Goal: Task Accomplishment & Management: Use online tool/utility

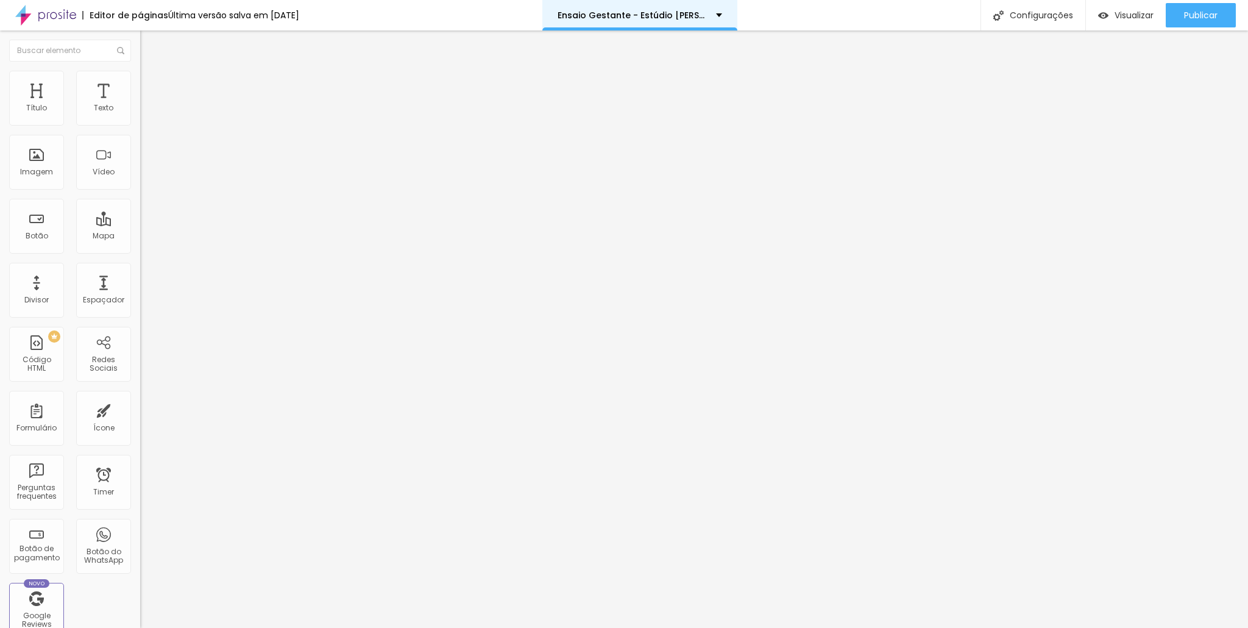
click at [587, 21] on div "Ensaio Gestante - Estúdio [PERSON_NAME]" at bounding box center [639, 15] width 195 height 30
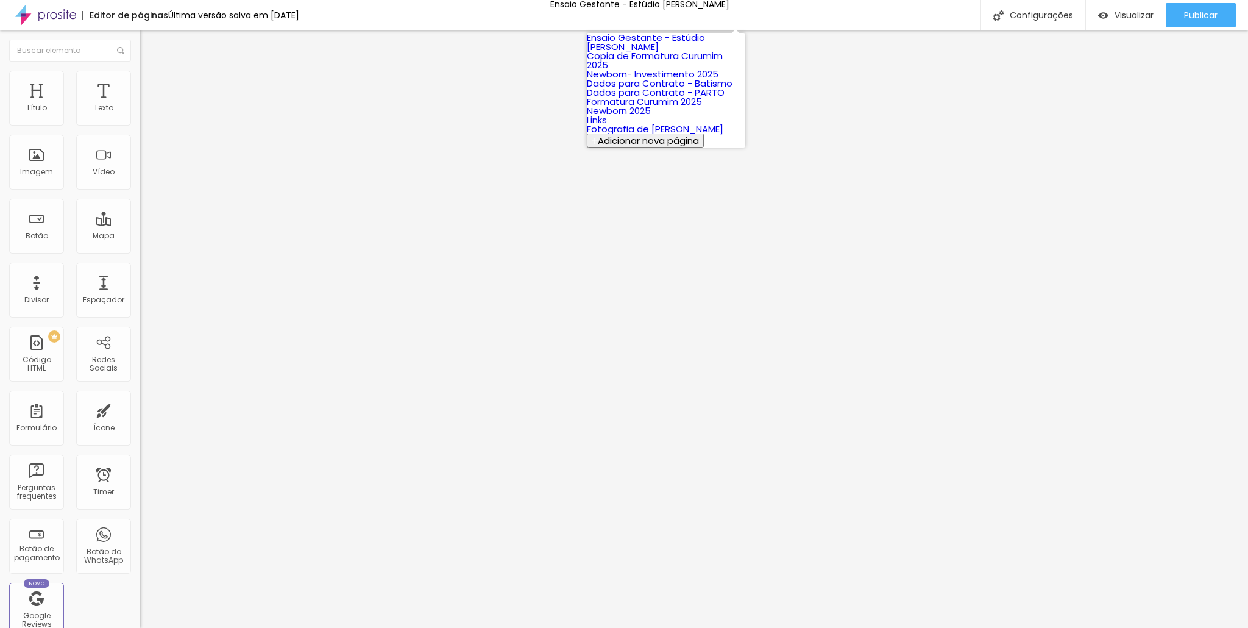
click at [645, 71] on link "Copia de Formatura Curumim 2025" at bounding box center [655, 60] width 136 height 22
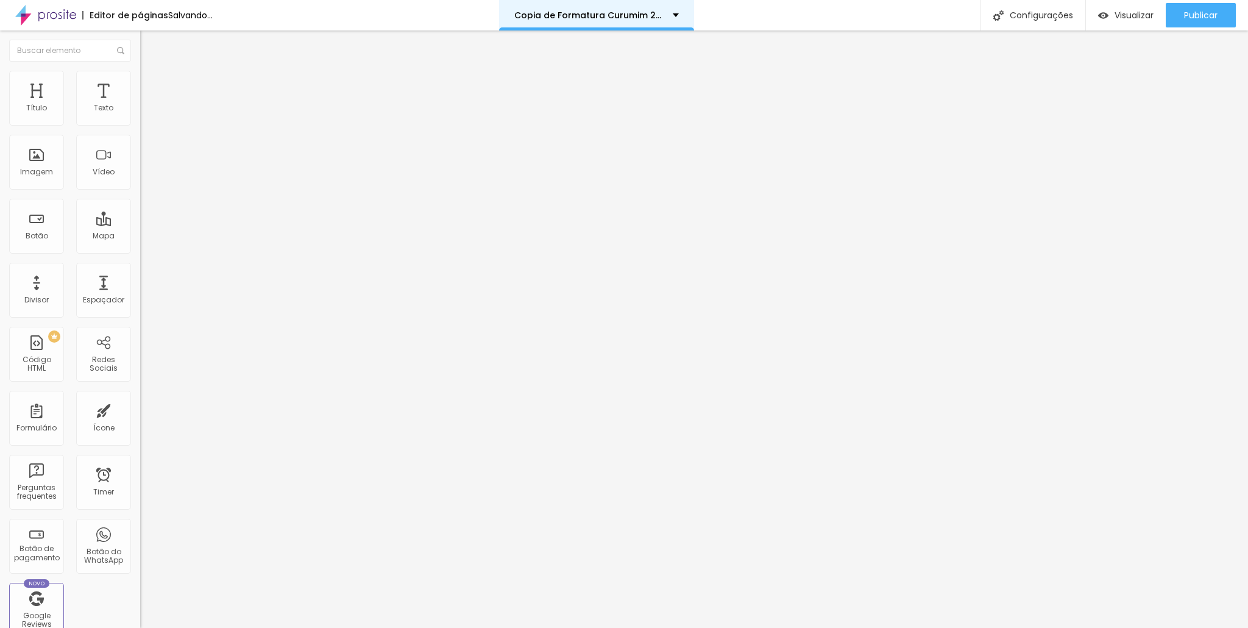
click at [661, 23] on div "Copia de Formatura Curumim 2025" at bounding box center [596, 15] width 195 height 30
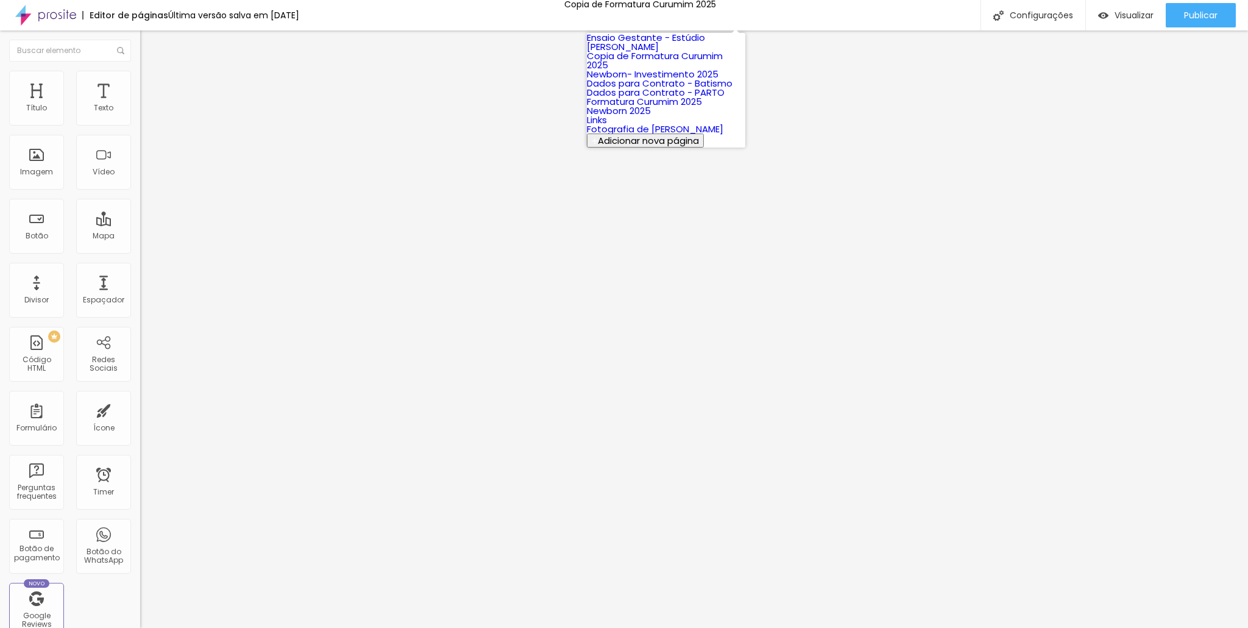
click at [641, 80] on link "Newborn- Investimento 2025" at bounding box center [653, 74] width 132 height 13
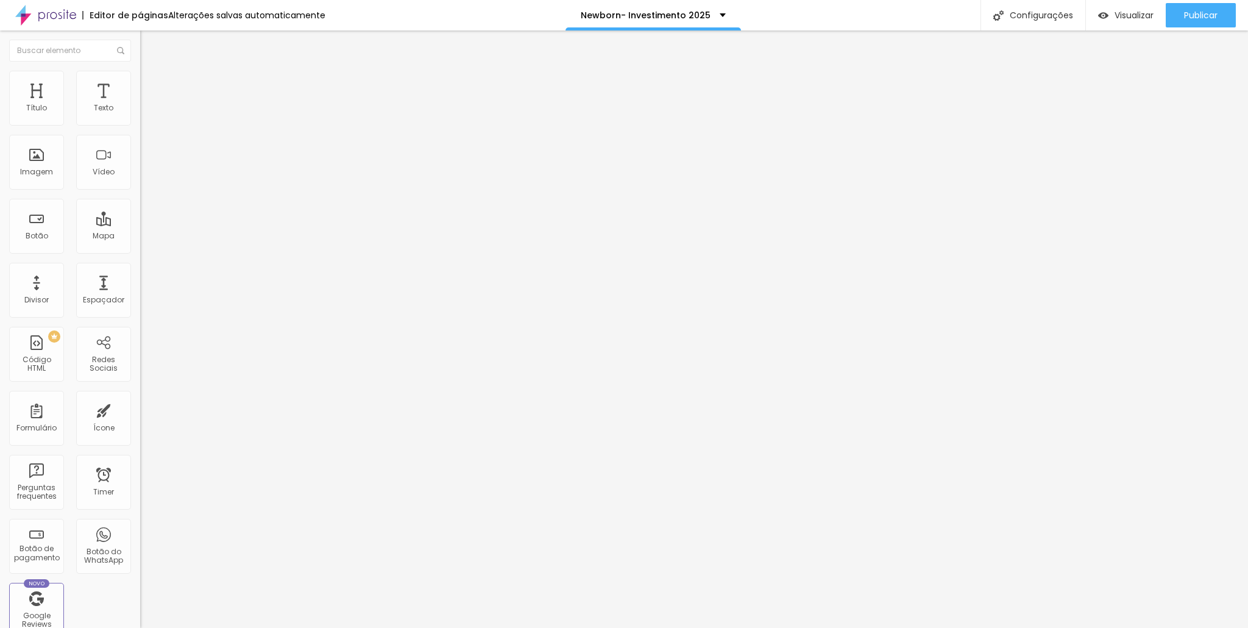
click at [140, 117] on button "button" at bounding box center [148, 110] width 17 height 13
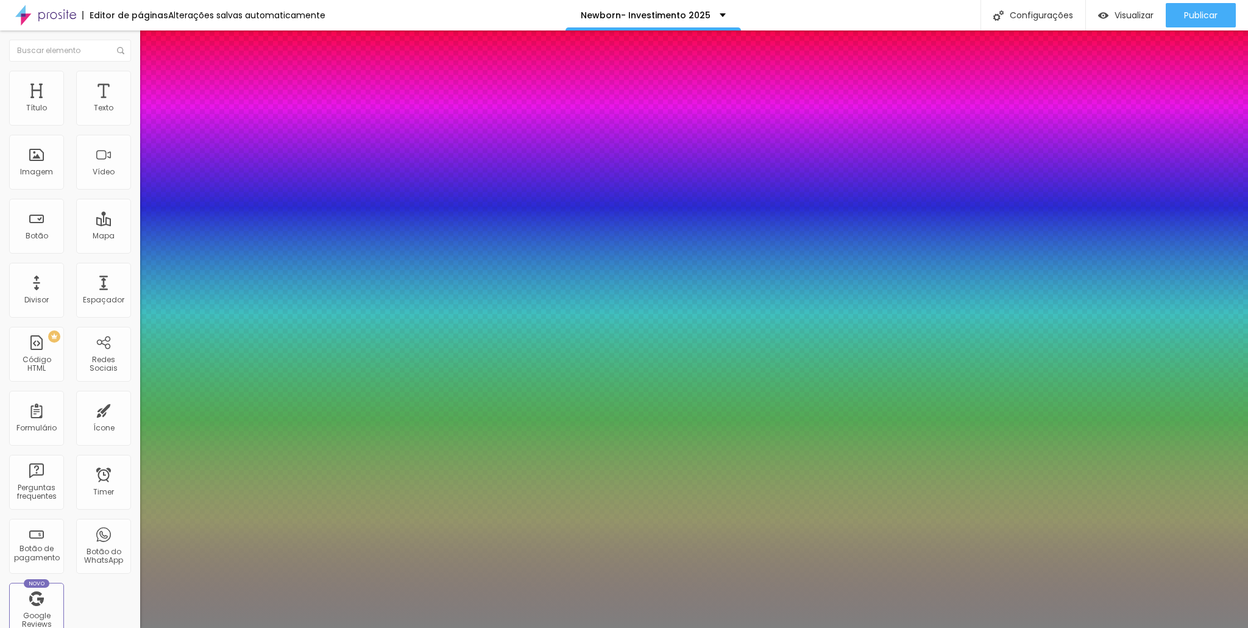
type input "1"
select select "Cormorant"
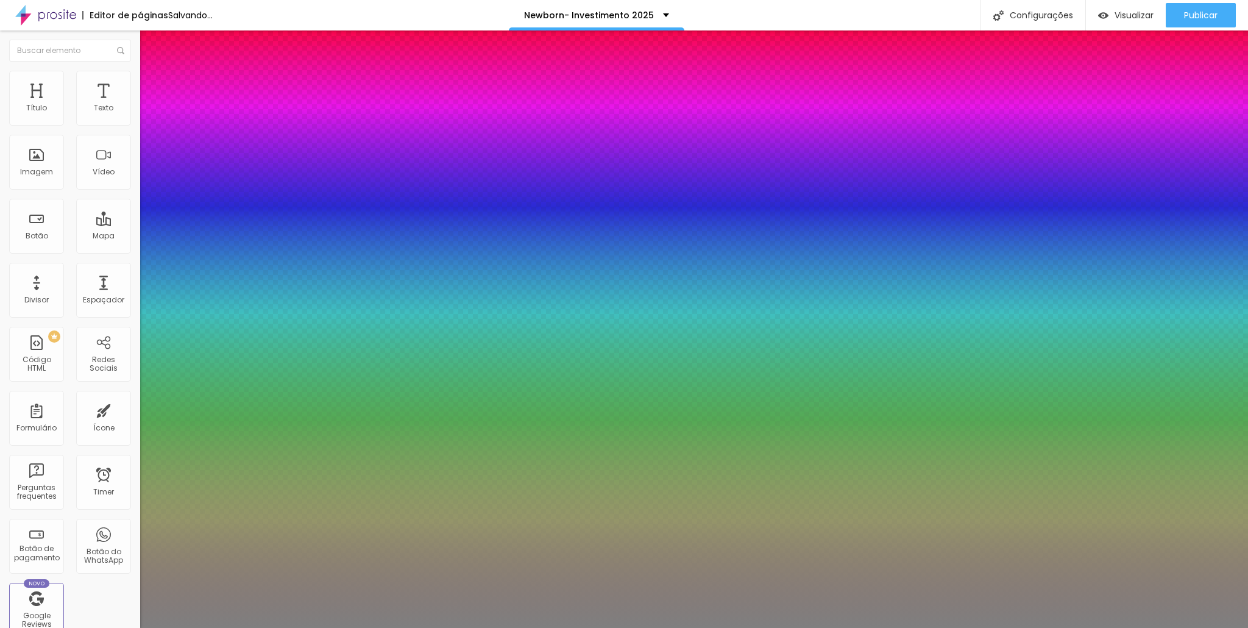
type input "1"
select select "KalamLight"
type input "1"
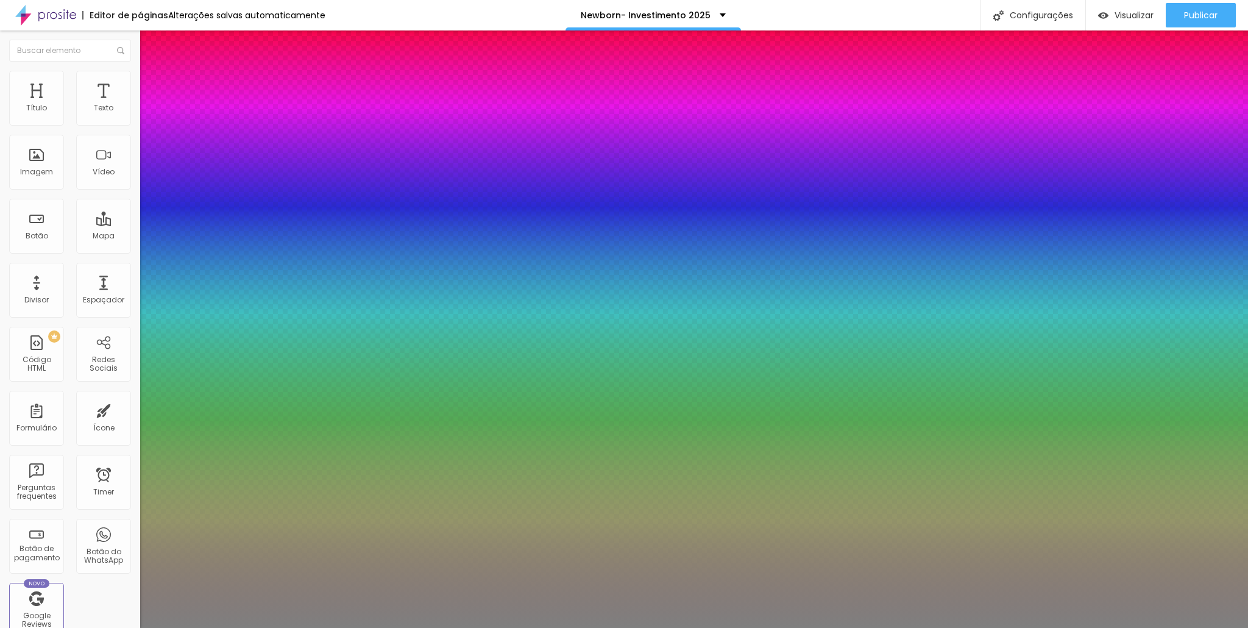
select select "MontserratThin"
type input "1"
select select "OpenSansLight"
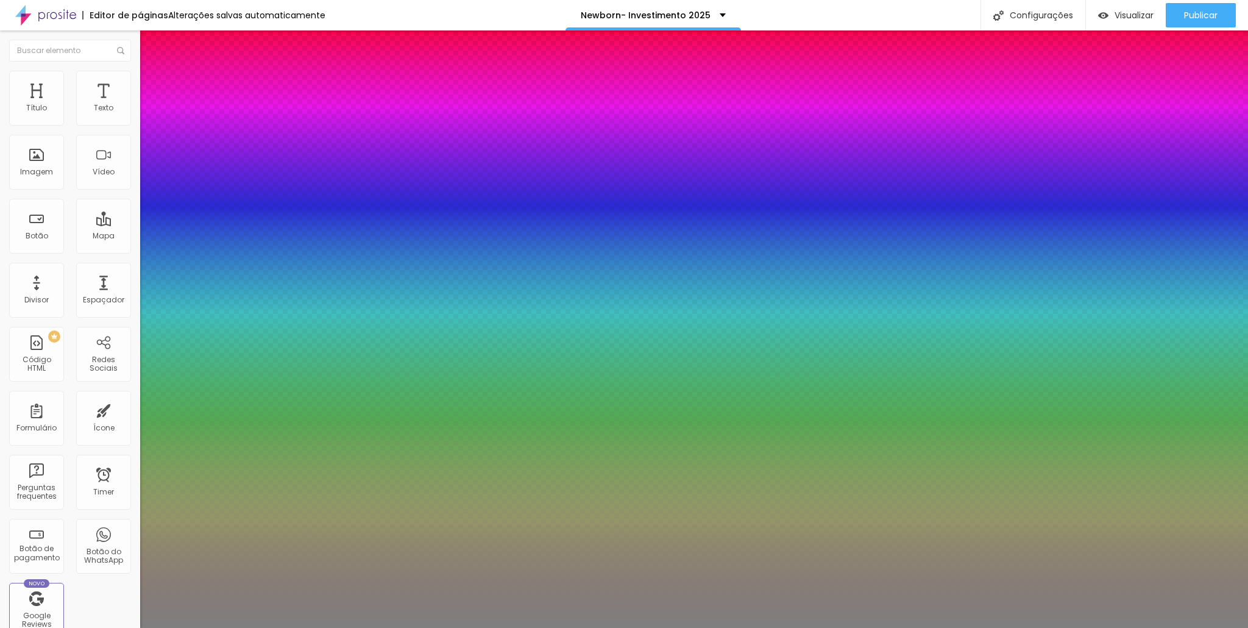
type input "1"
select select "Roboto"
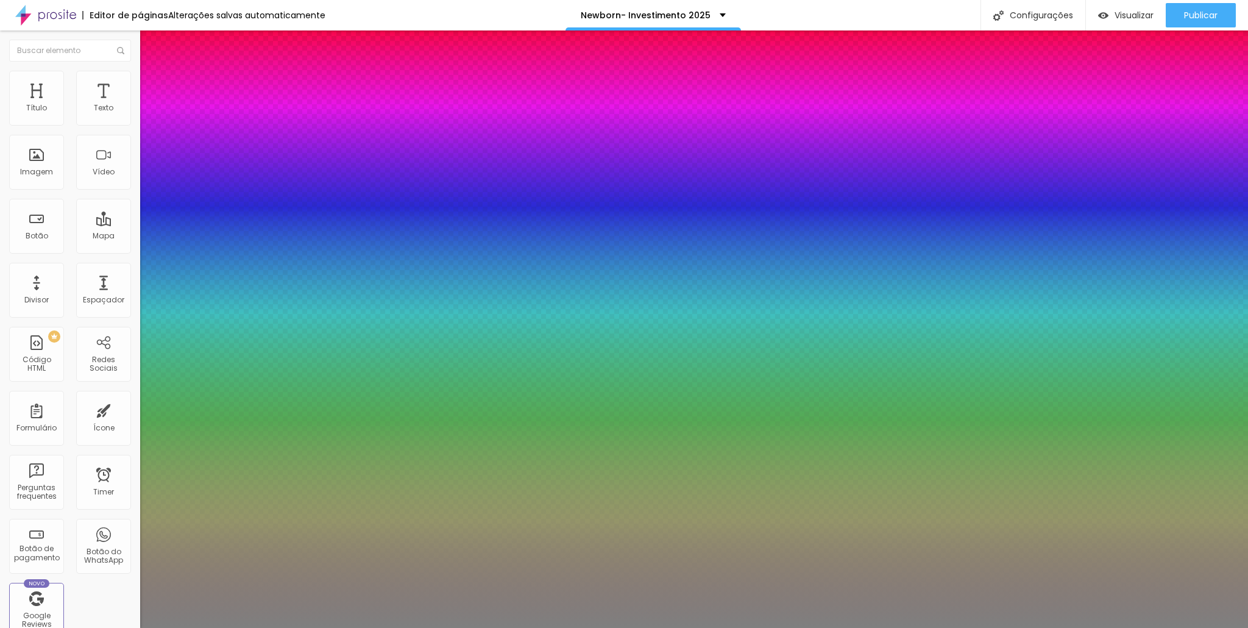
type input "1"
select select "QuicksandLight"
type input "1"
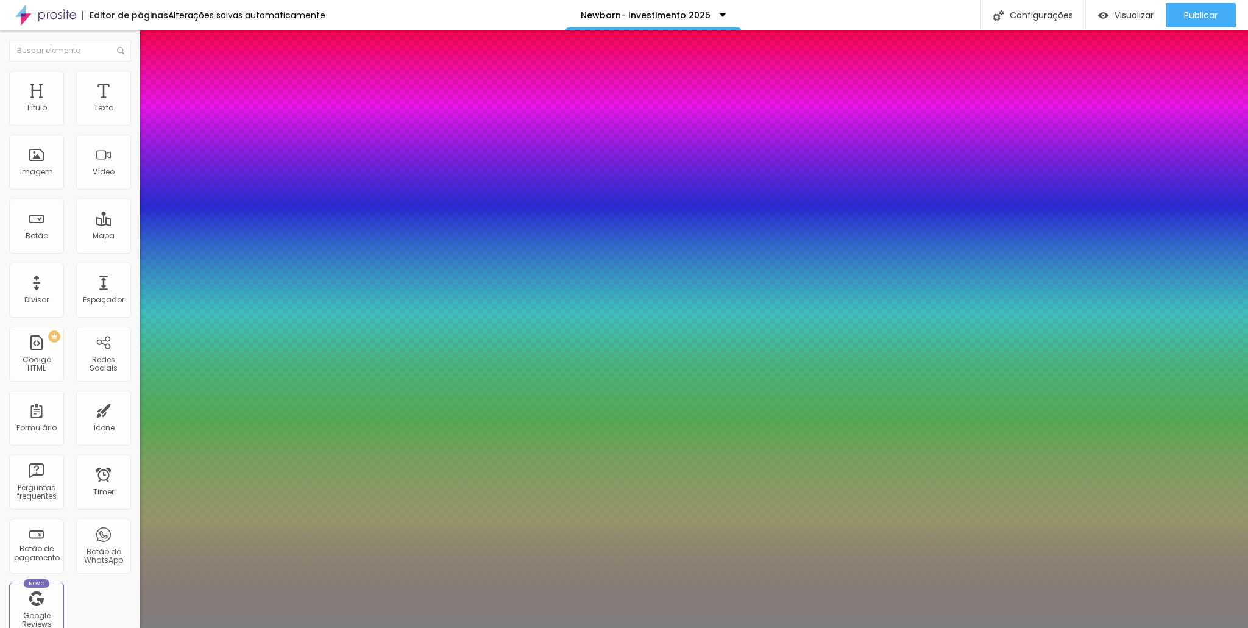
click at [956, 627] on div at bounding box center [624, 628] width 1248 height 0
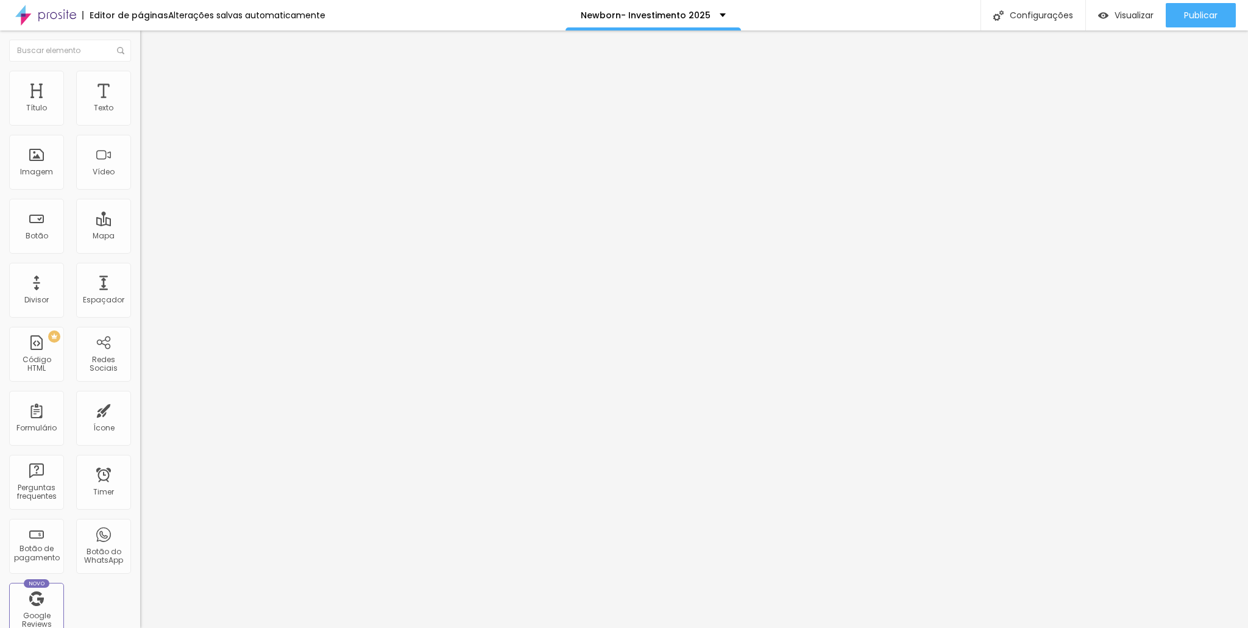
click at [140, 117] on button "button" at bounding box center [148, 110] width 17 height 13
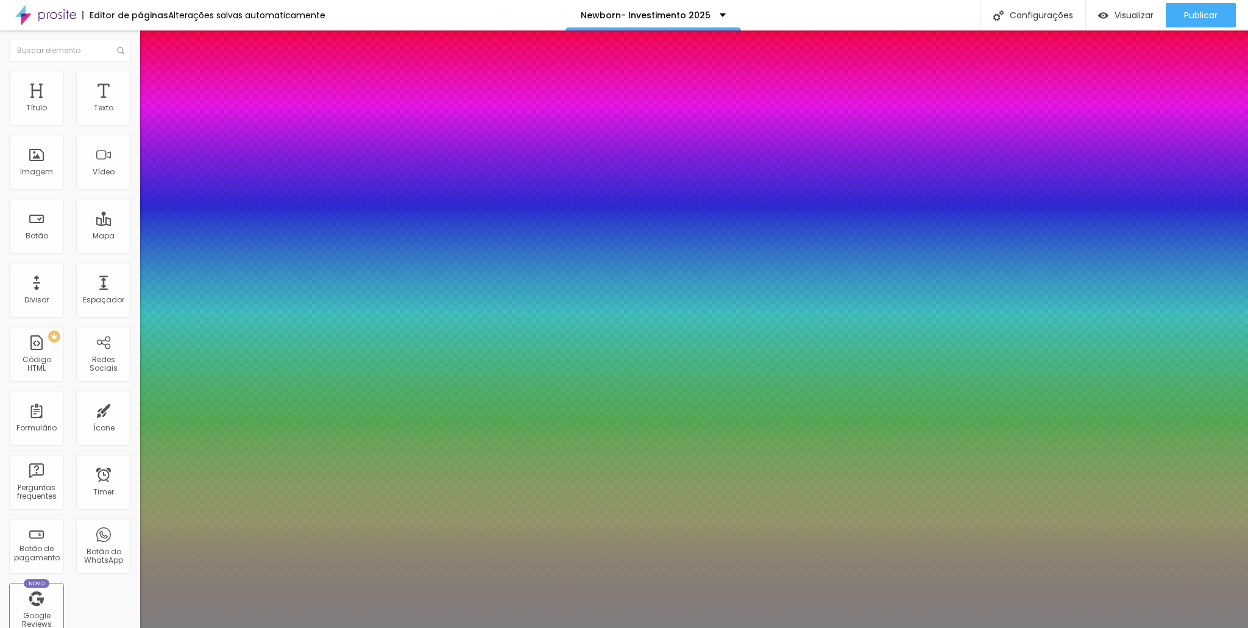
type input "1"
type input "1.4"
type input "1"
type input "1.5"
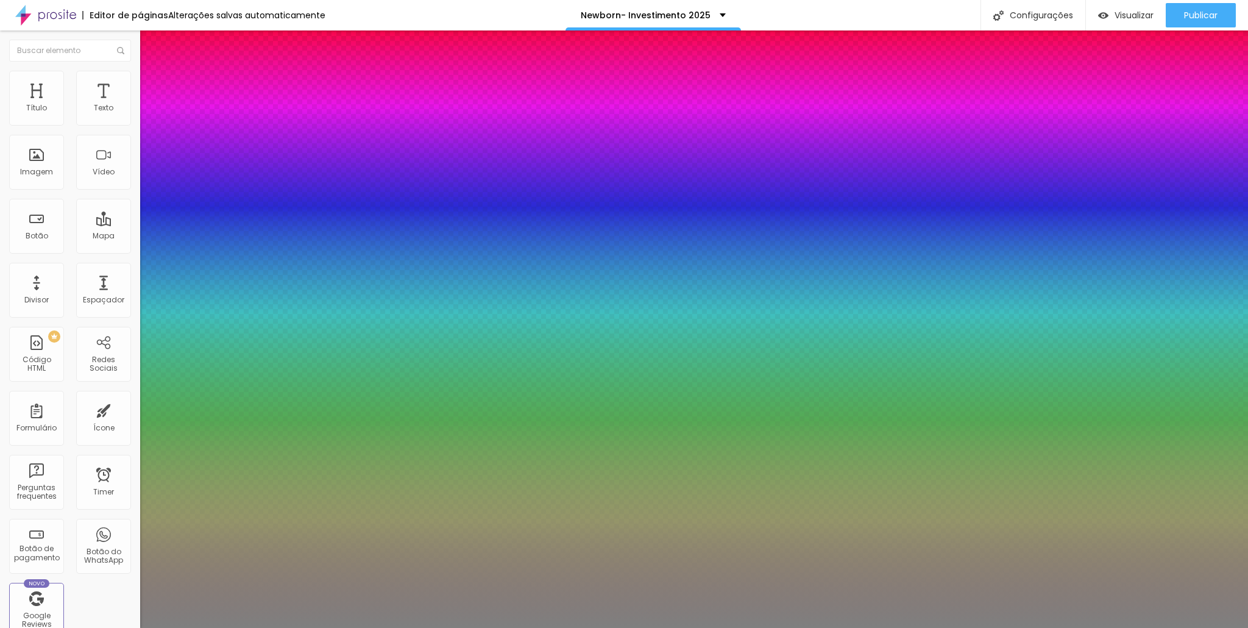
type input "1.5"
type input "1"
type input "1.6"
type input "1"
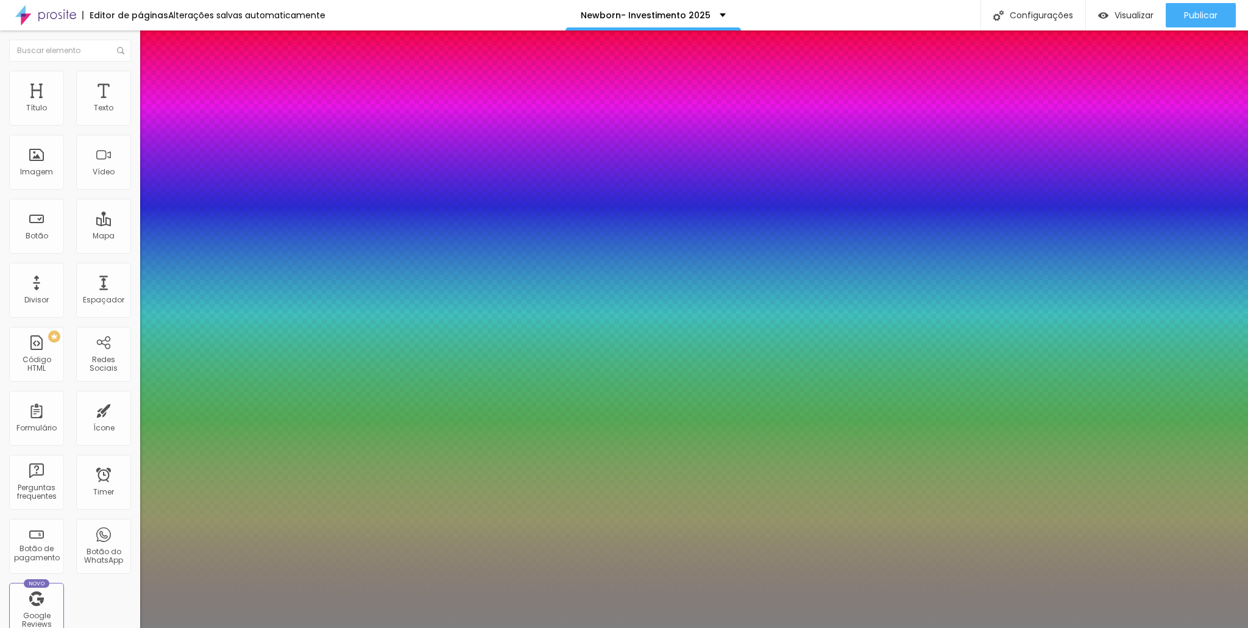
type input "1.7"
type input "1"
type input "1.8"
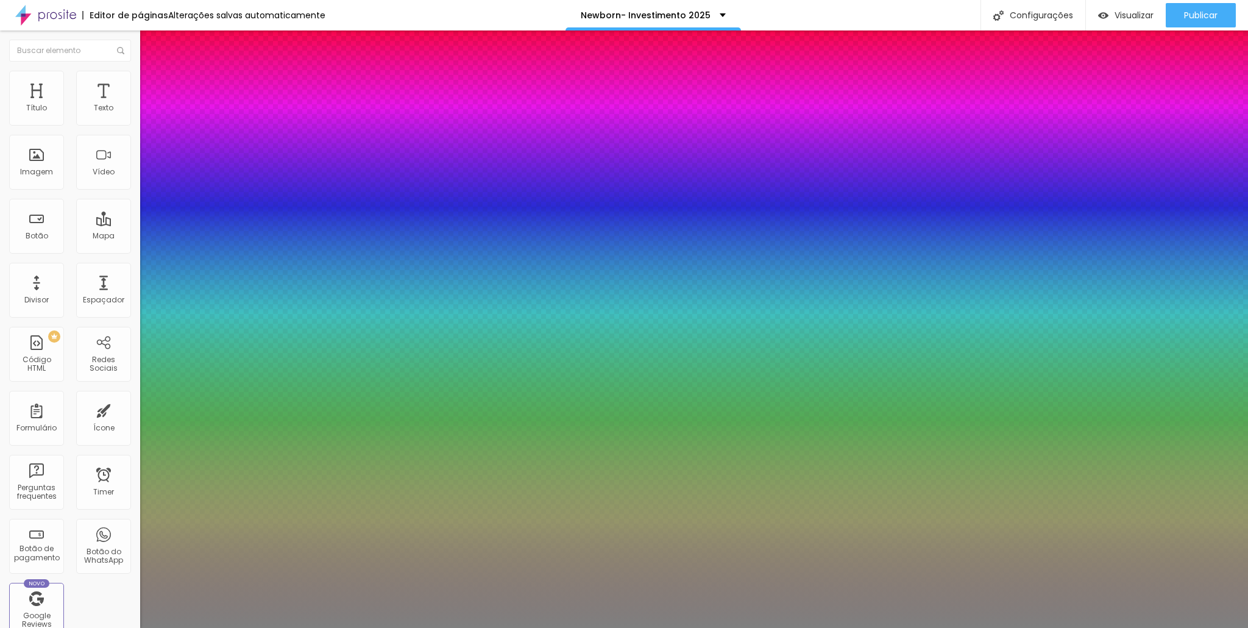
type input "1"
type input "1.9"
type input "1"
drag, startPoint x: 210, startPoint y: 288, endPoint x: 239, endPoint y: 287, distance: 29.9
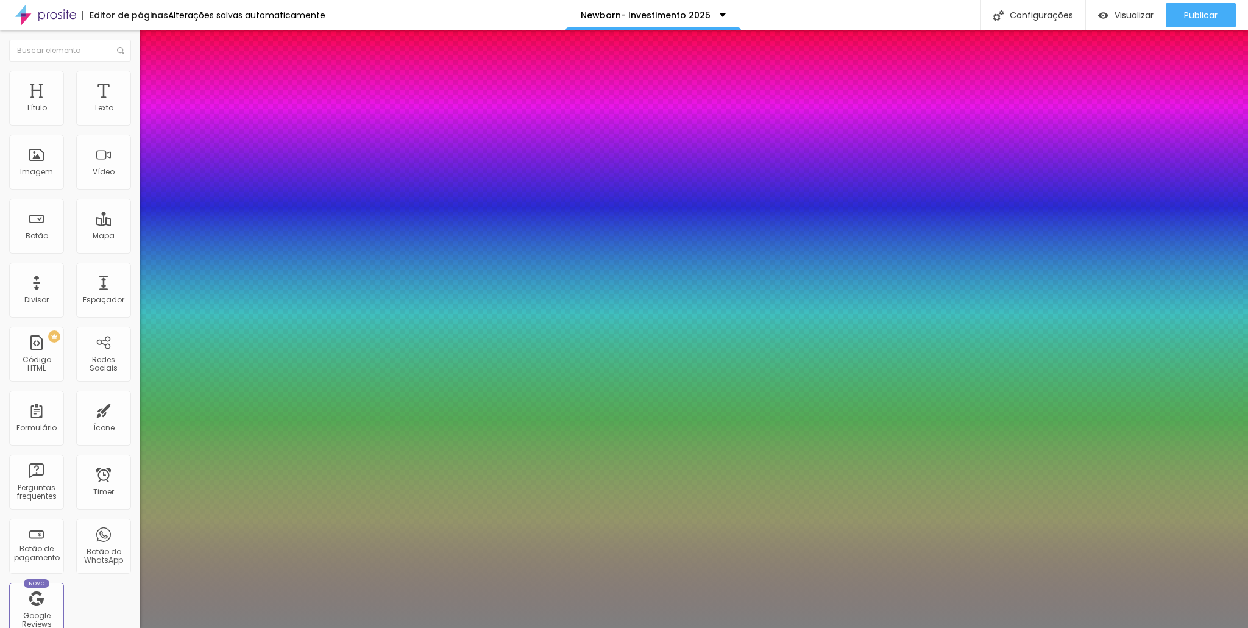
type input "1.9"
type input "1.6"
type input "1"
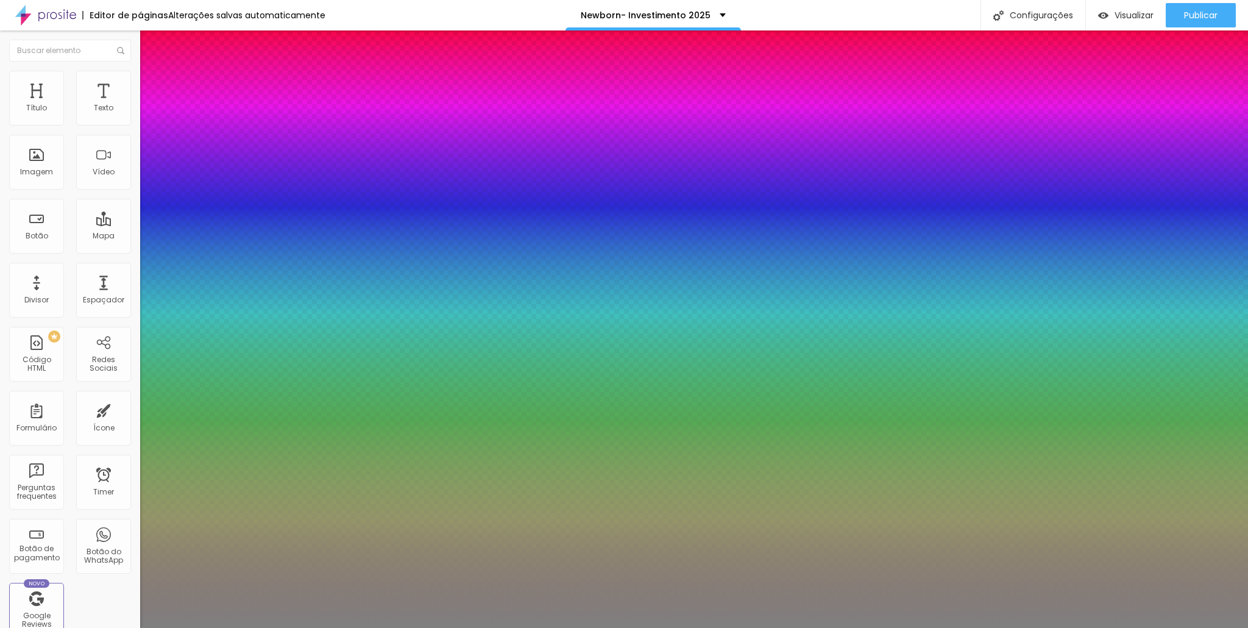
type input "1.7"
type input "1"
type input "1.8"
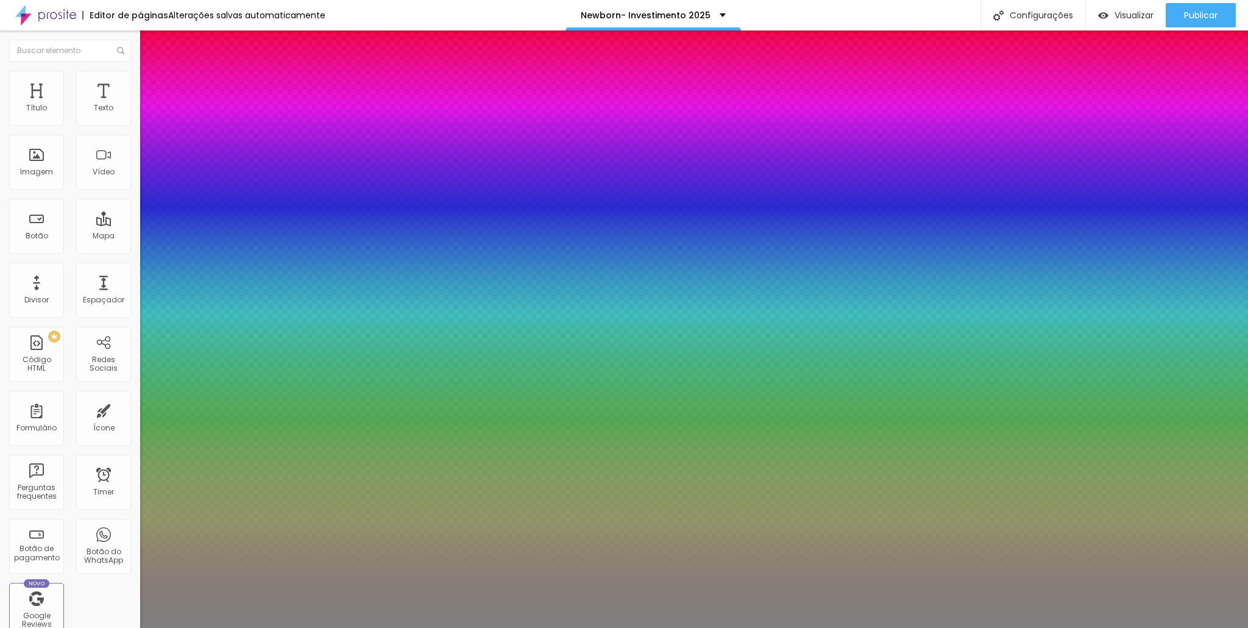
type input "1"
type input "0.7"
type input "1"
type input "0"
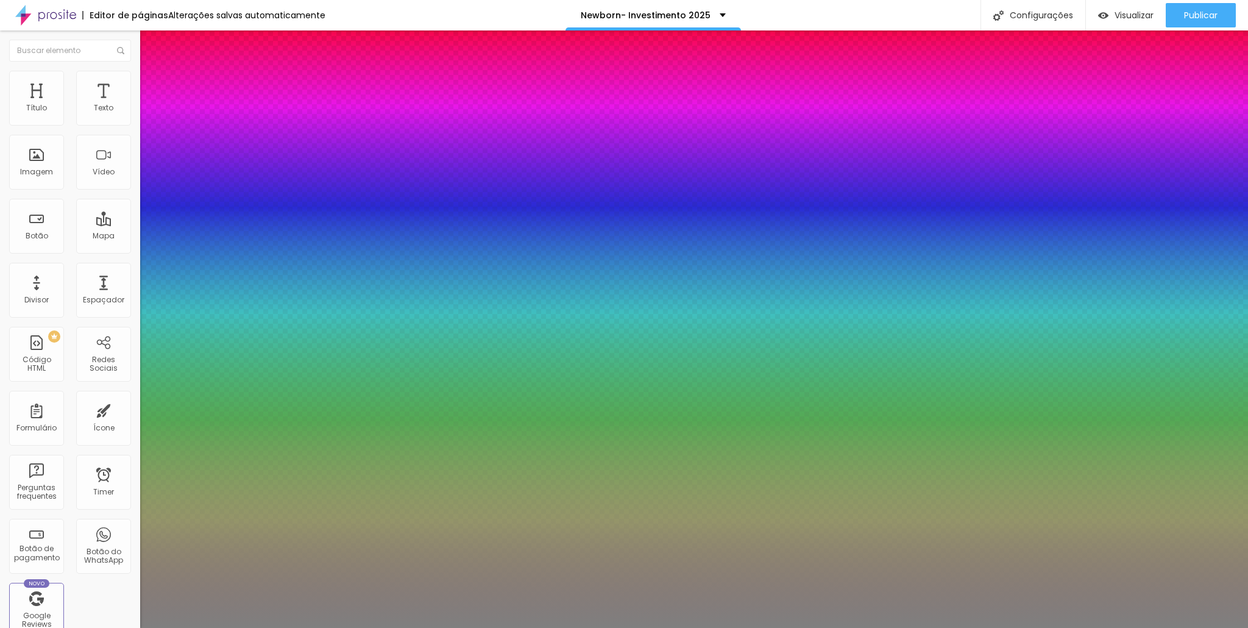
type input "0"
drag, startPoint x: 160, startPoint y: 235, endPoint x: 110, endPoint y: 226, distance: 50.8
type input "2"
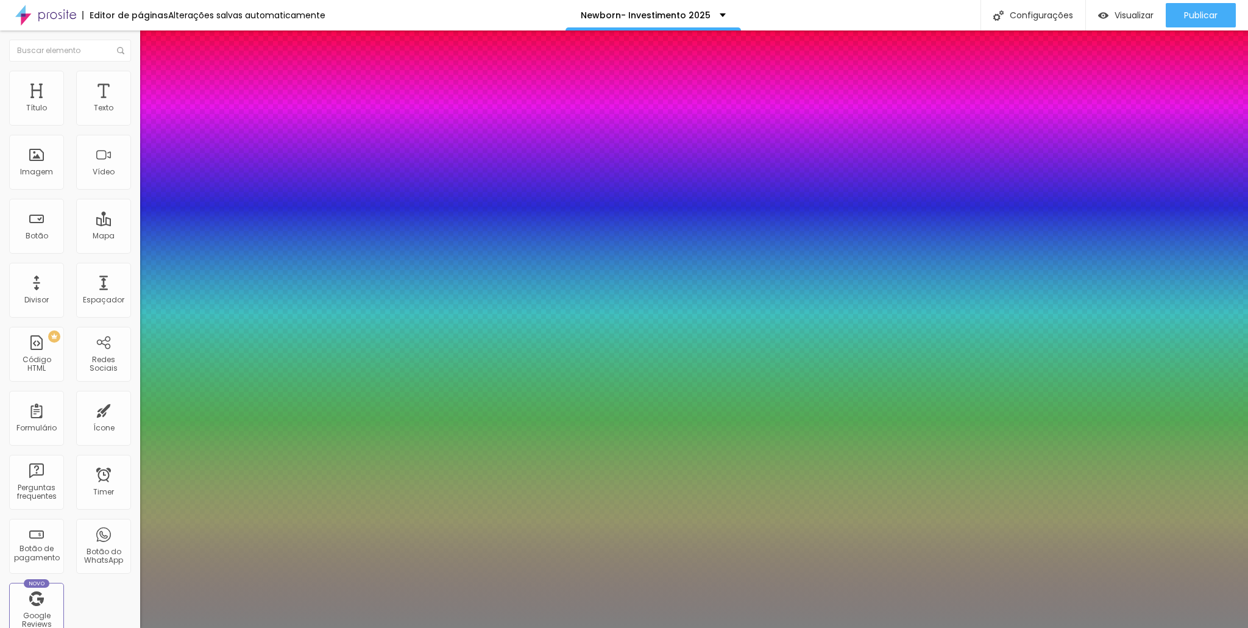
type input "8"
type input "9"
type input "10"
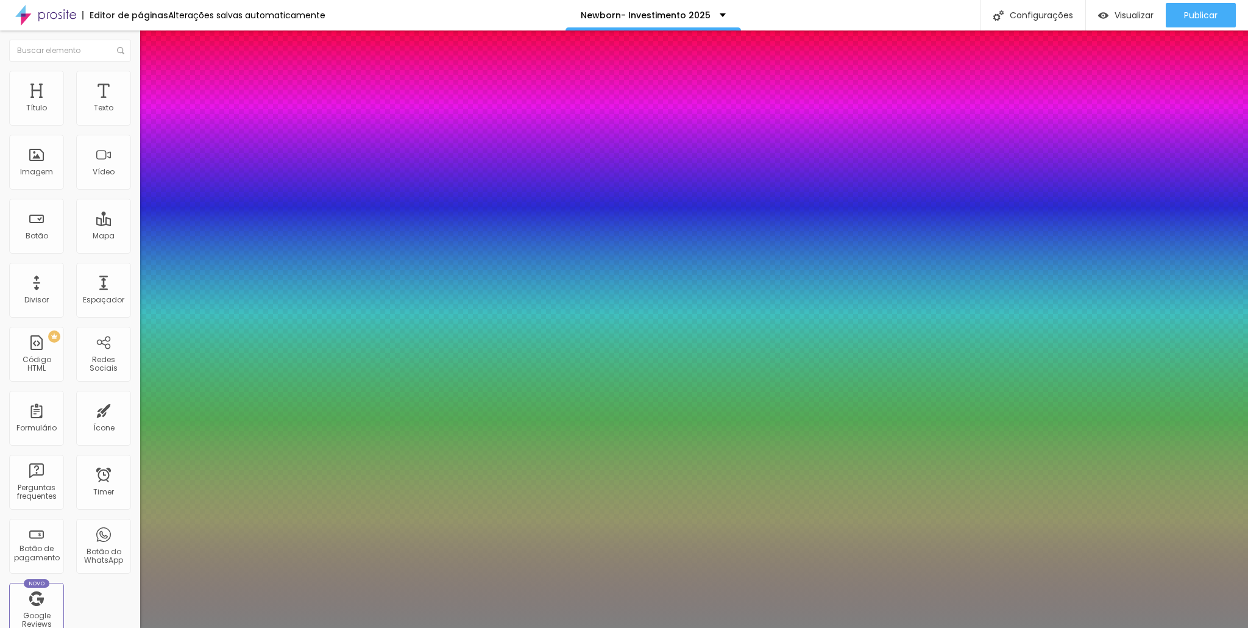
type input "10"
type input "11"
type input "12"
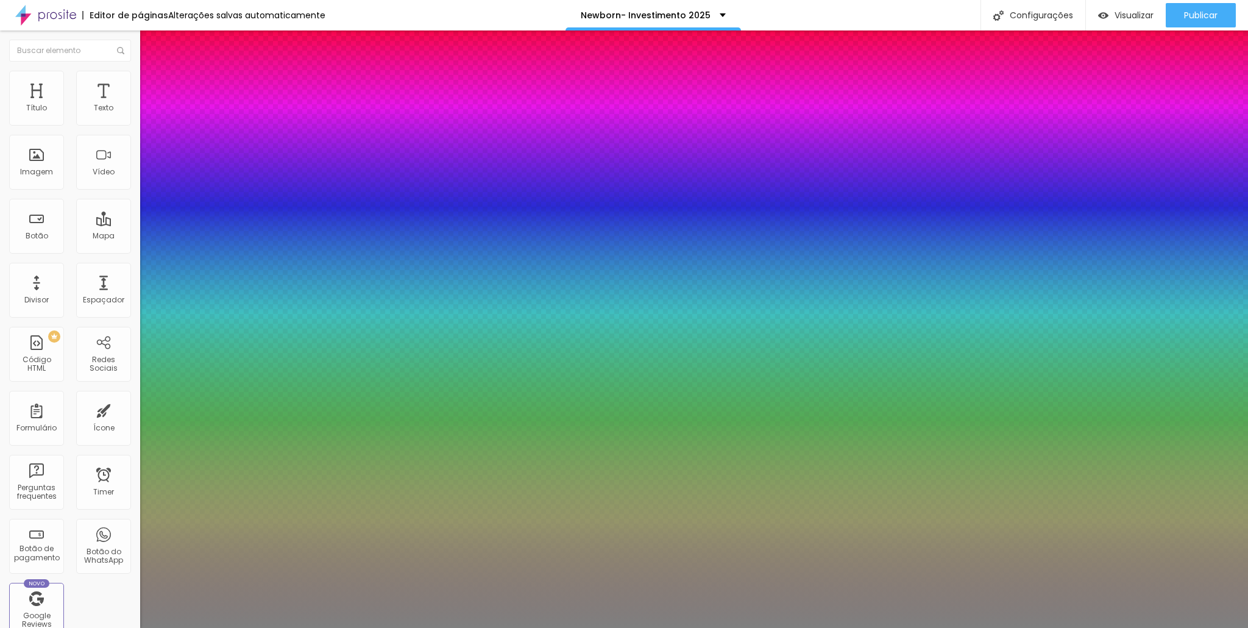
type input "13"
type input "12"
type input "10"
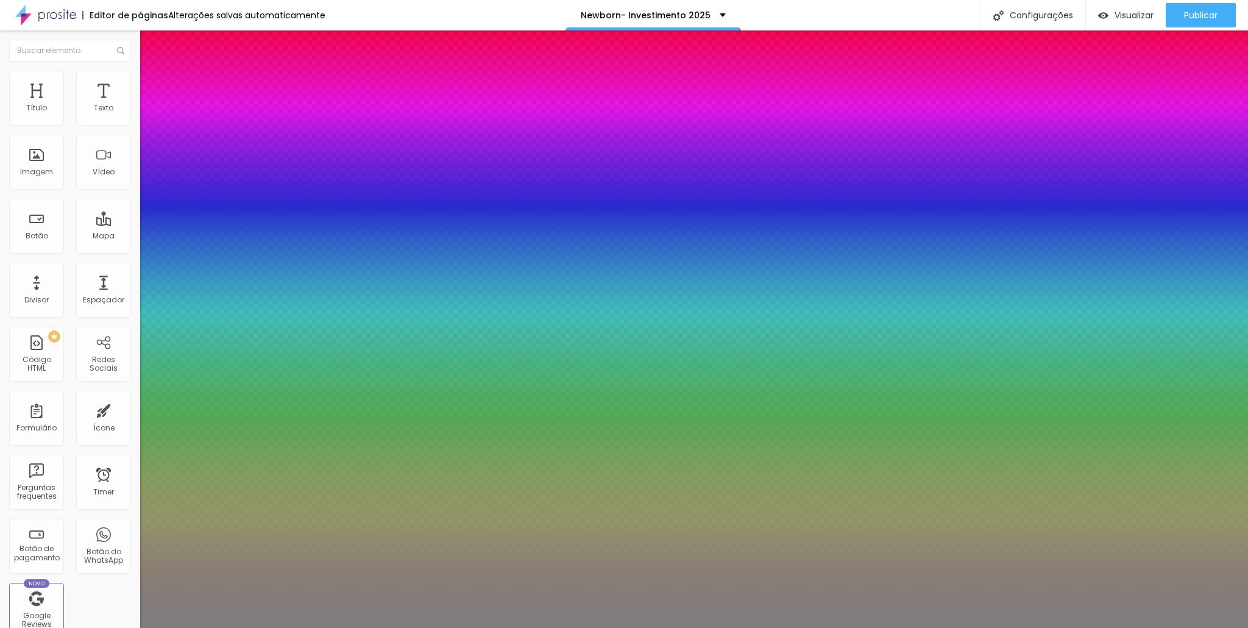
type input "10"
type input "5"
type input "4"
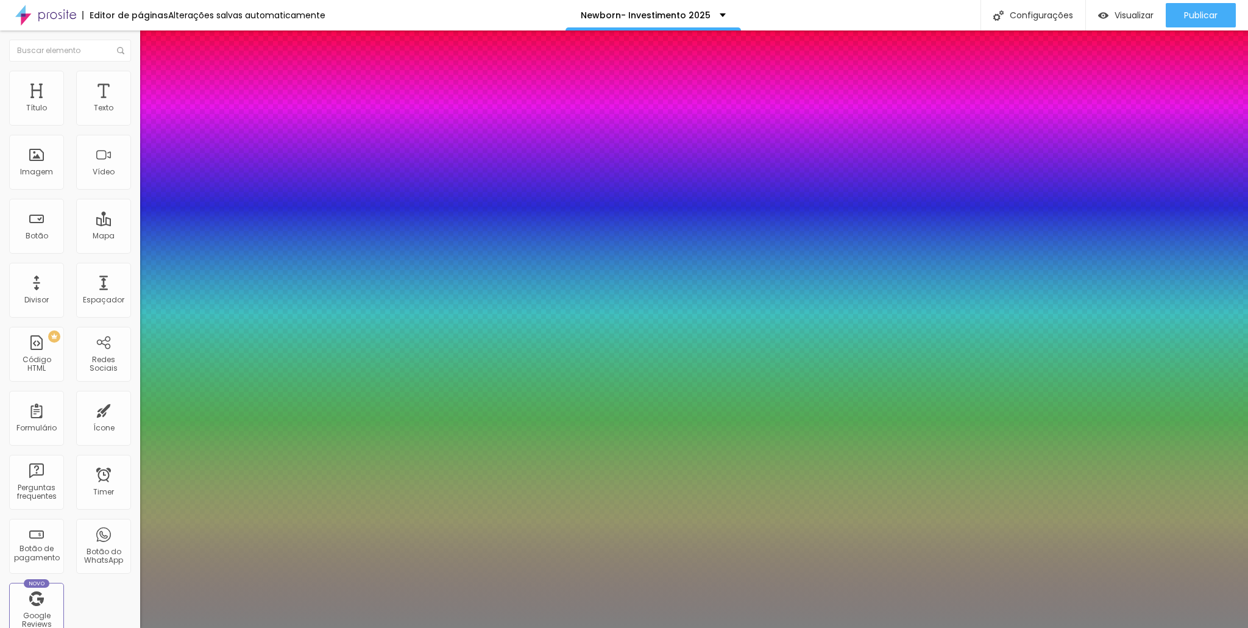
type input "0"
drag, startPoint x: 158, startPoint y: 263, endPoint x: 118, endPoint y: 254, distance: 41.2
type input "0"
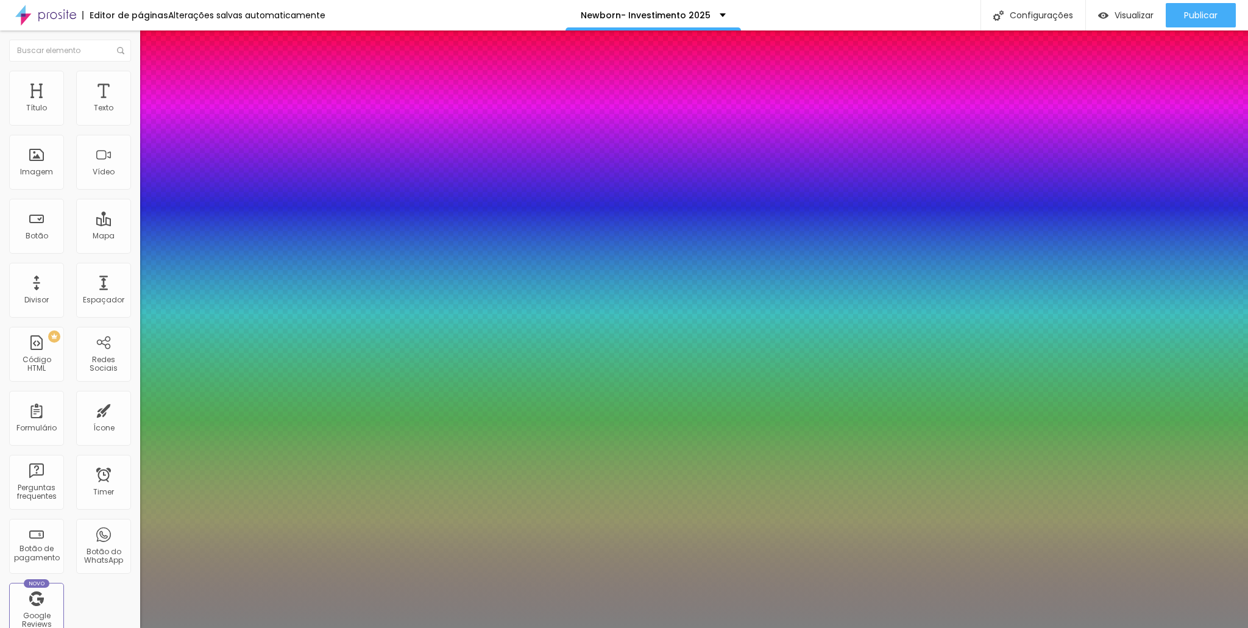
type input "1.7"
type input "1.3"
type input "1.4"
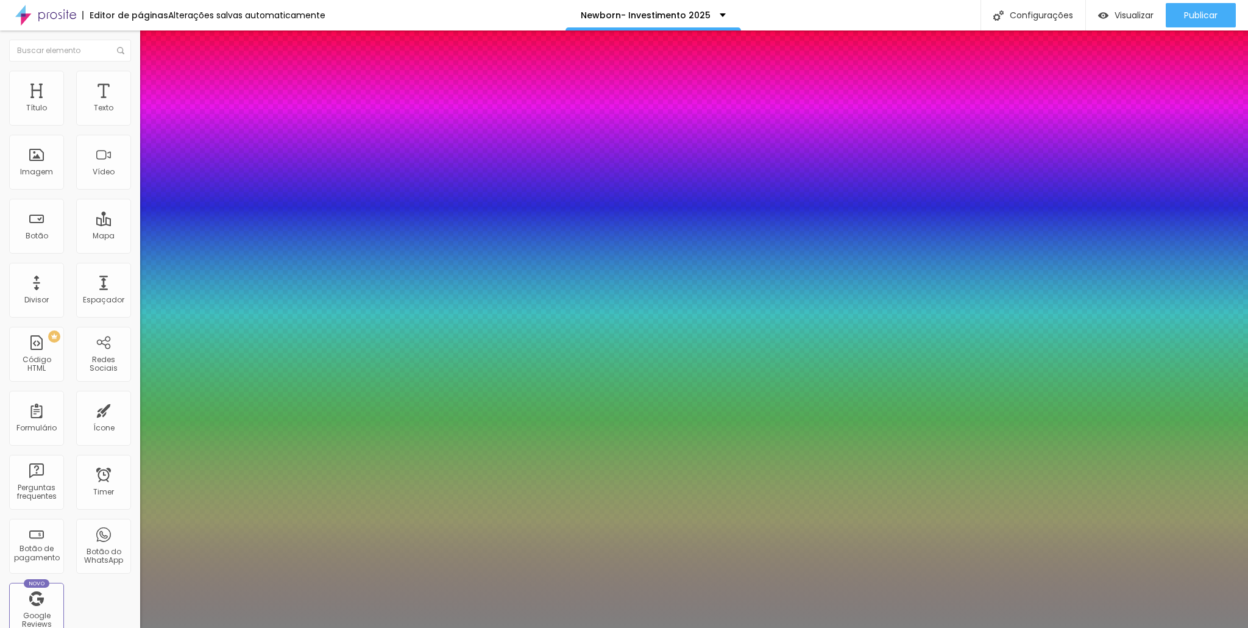
type input "1.4"
type input "1.5"
type input "1.6"
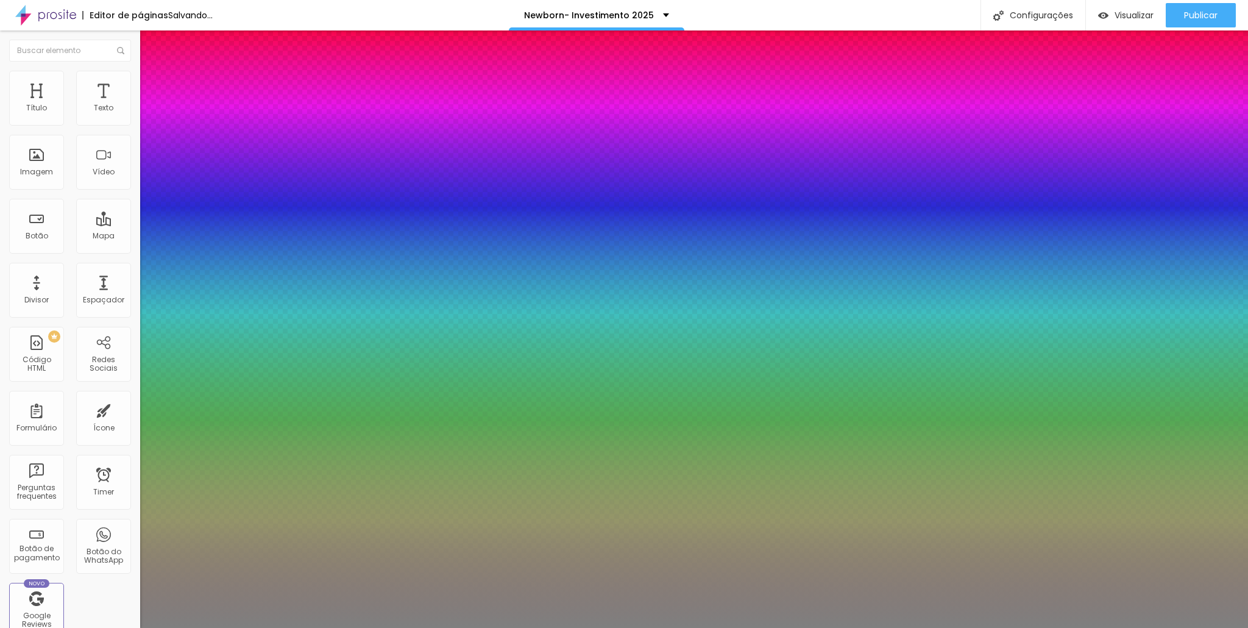
type input "1.5"
type input "1.3"
type input "1.2"
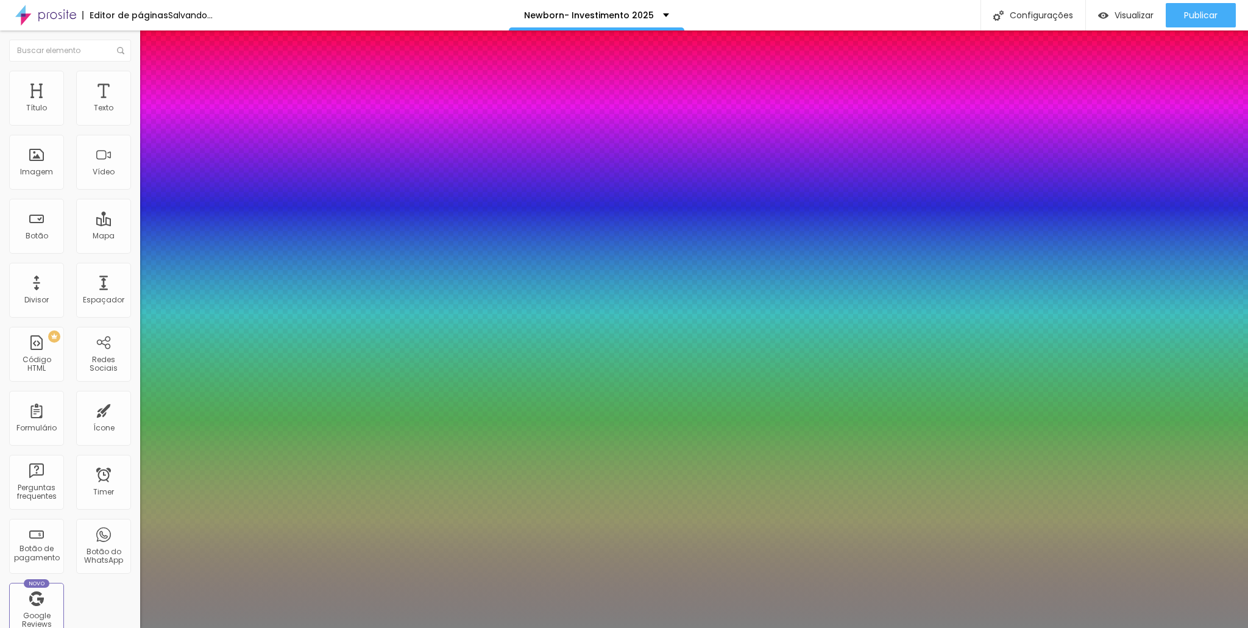
type input "1.2"
type input "1.1"
type input "1"
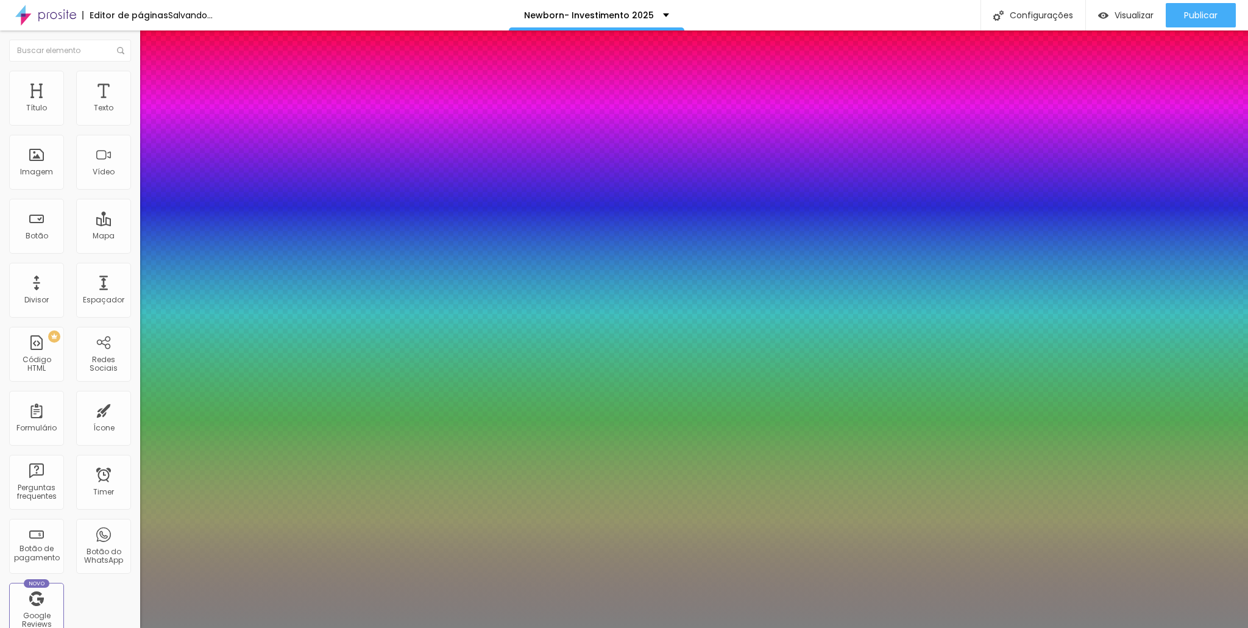
type input "1.2"
type input "1.6"
type input "1.8"
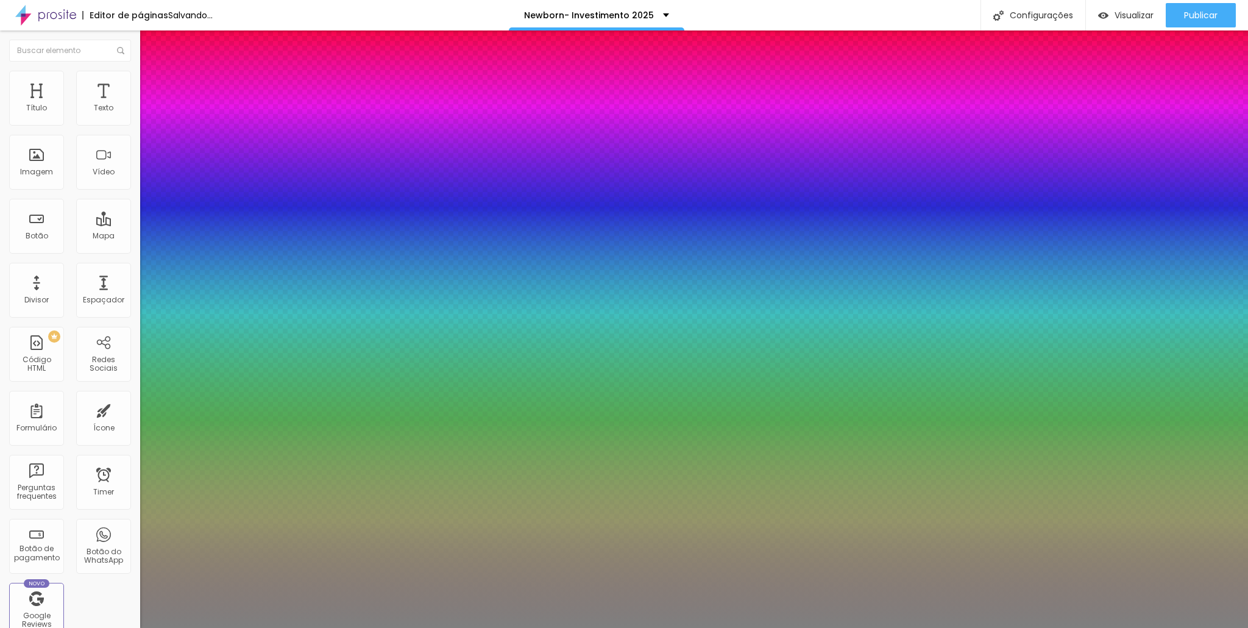
type input "1.8"
type input "1.9"
type input "2"
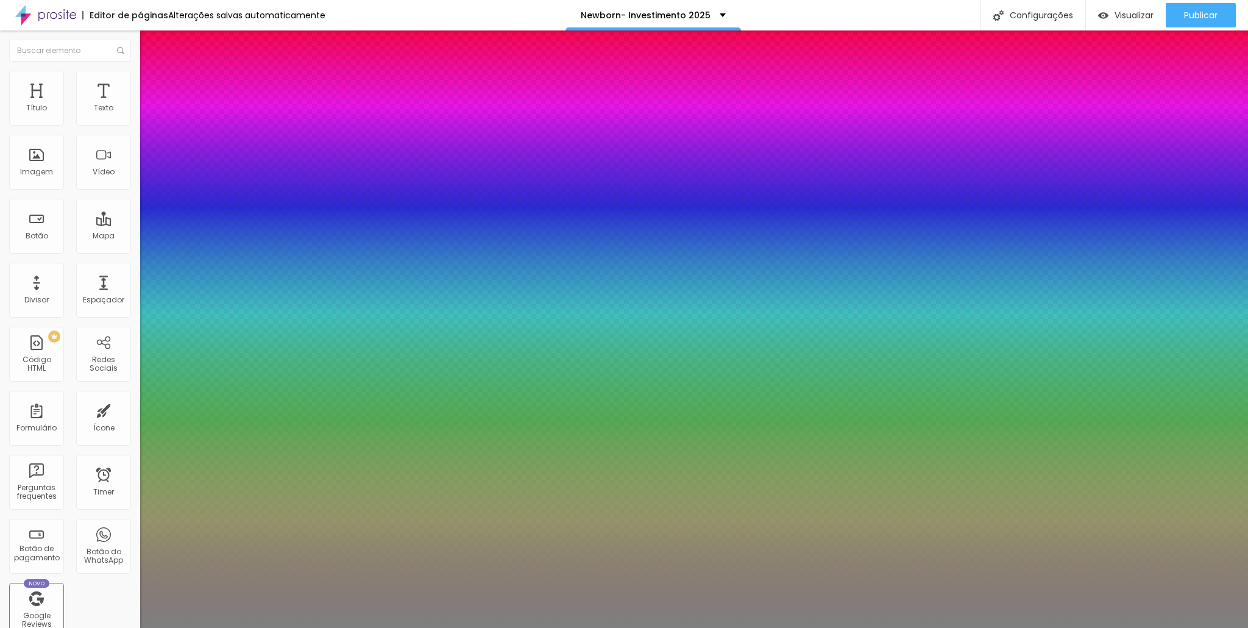
type input "1.9"
type input "1.8"
type input "2"
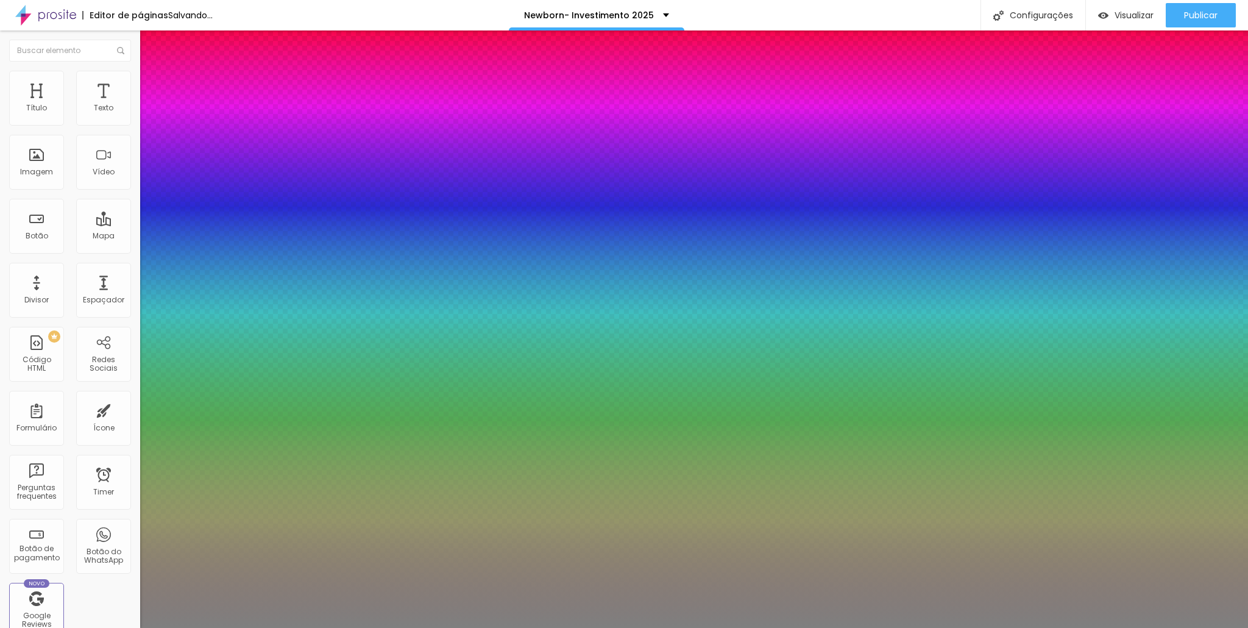
type input "2"
drag, startPoint x: 238, startPoint y: 289, endPoint x: 261, endPoint y: 296, distance: 23.5
type input "2"
click at [853, 627] on div at bounding box center [624, 628] width 1248 height 0
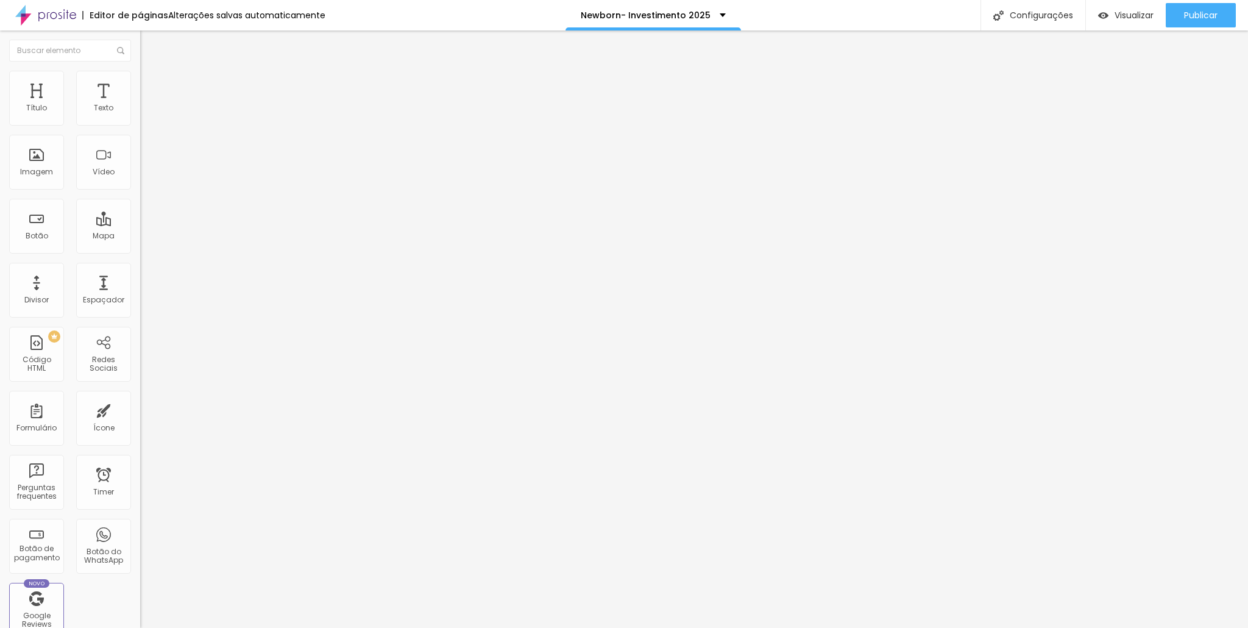
click at [140, 117] on button "button" at bounding box center [148, 110] width 17 height 13
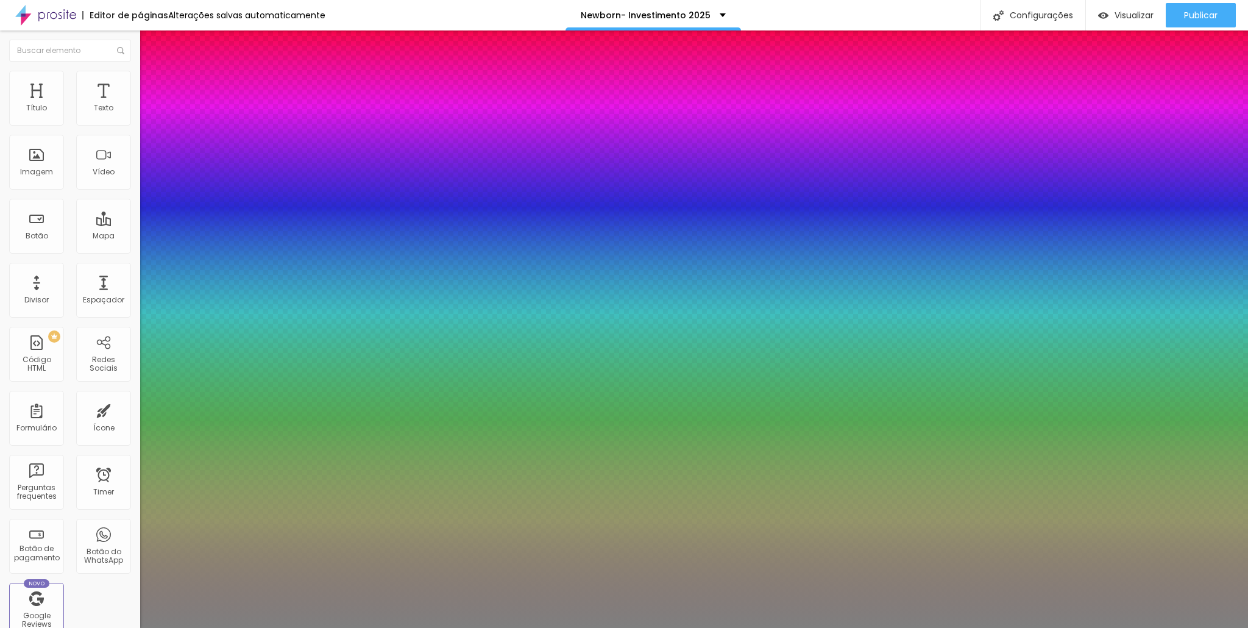
type input "1"
type input "45"
type input "1"
type input "45"
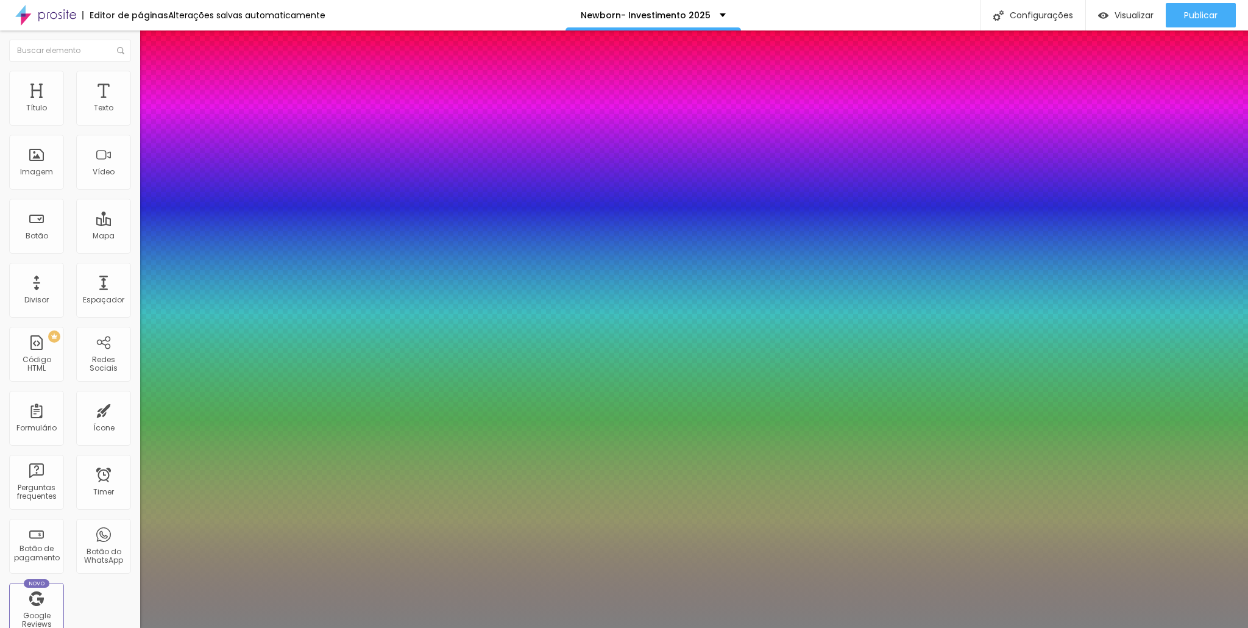
type input "1"
click at [1145, 627] on div at bounding box center [624, 628] width 1248 height 0
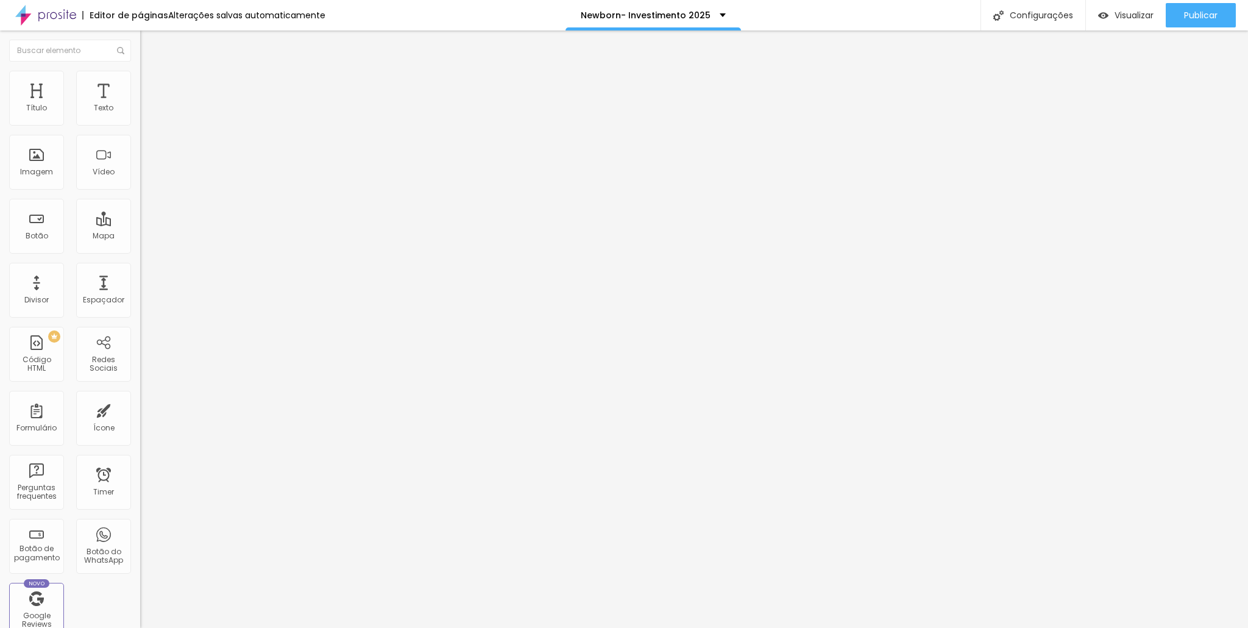
click at [149, 46] on img "button" at bounding box center [154, 45] width 10 height 10
click at [149, 43] on img "button" at bounding box center [154, 45] width 10 height 10
click at [151, 88] on span "Avançado" at bounding box center [171, 91] width 40 height 10
type input "5"
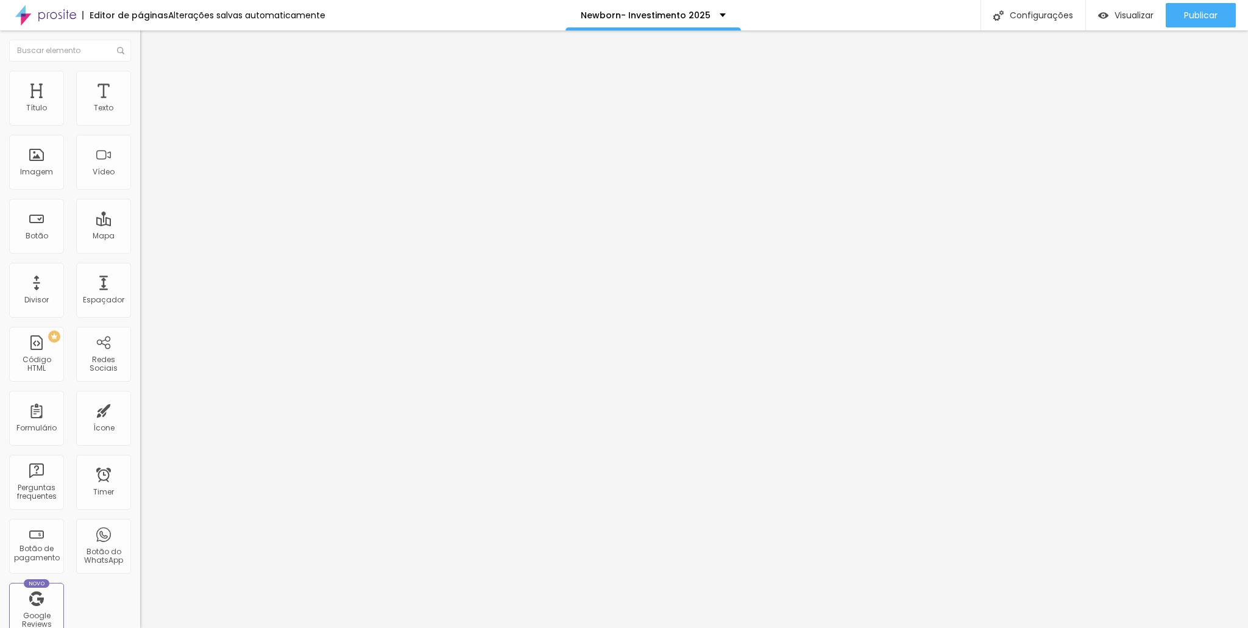
type input "0"
drag, startPoint x: 29, startPoint y: 142, endPoint x: 0, endPoint y: 136, distance: 29.9
click at [140, 409] on input "range" at bounding box center [179, 414] width 79 height 10
type input "1"
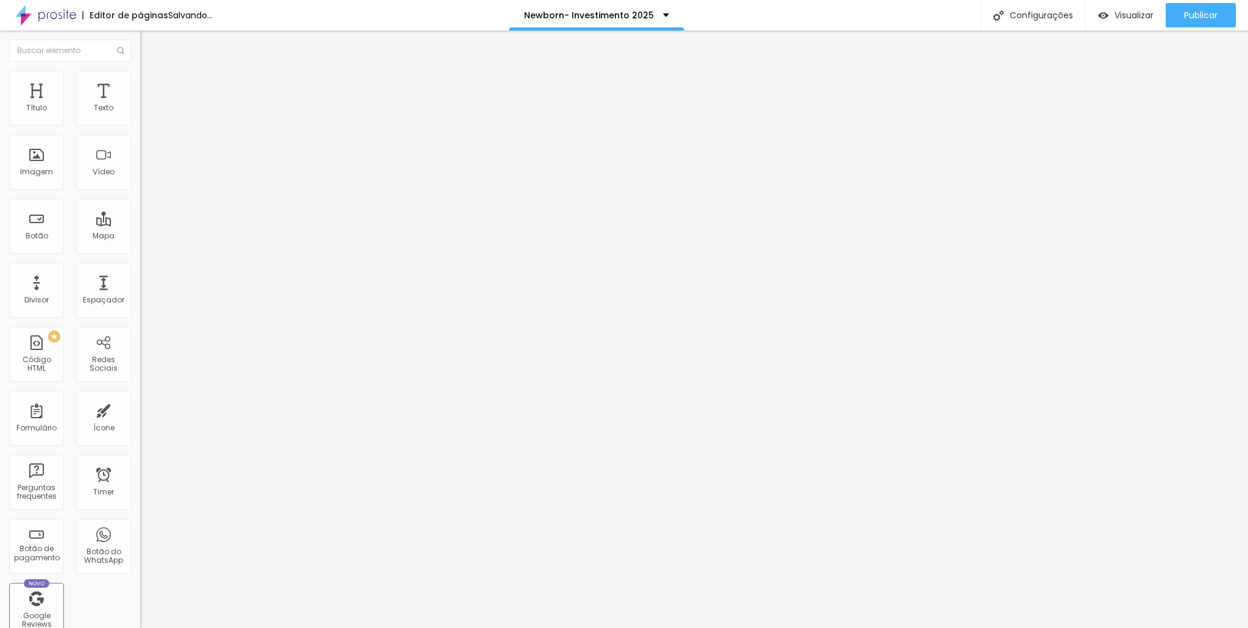
type input "1"
type input "22"
type input "52"
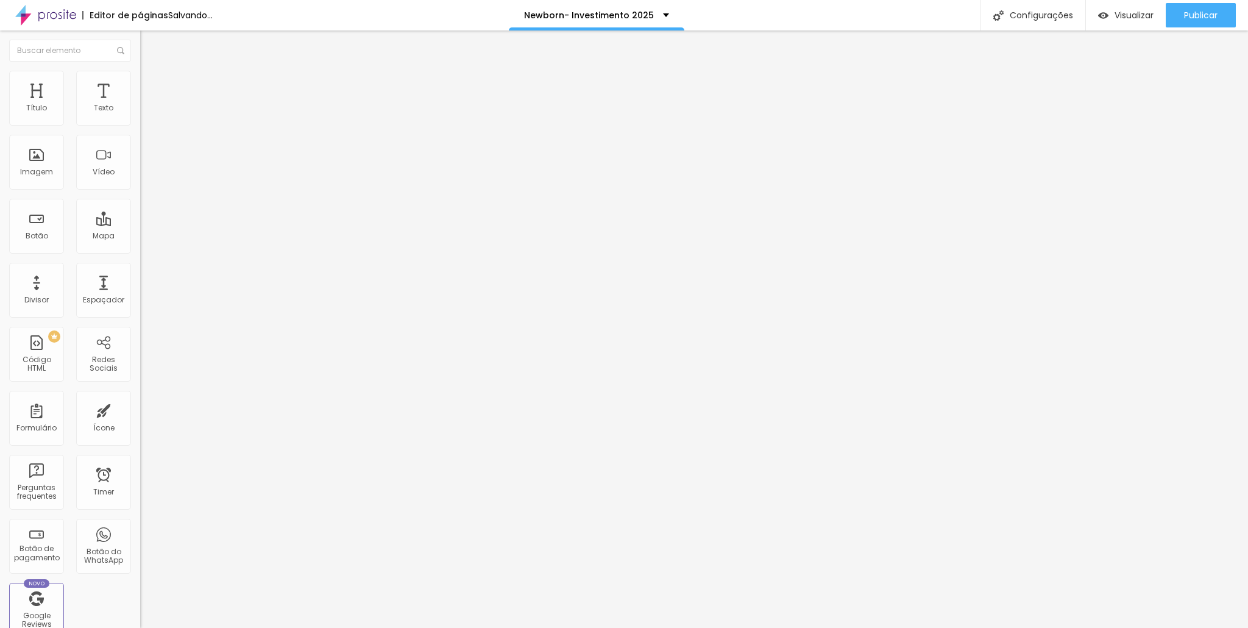
type input "56"
type input "47"
type input "18"
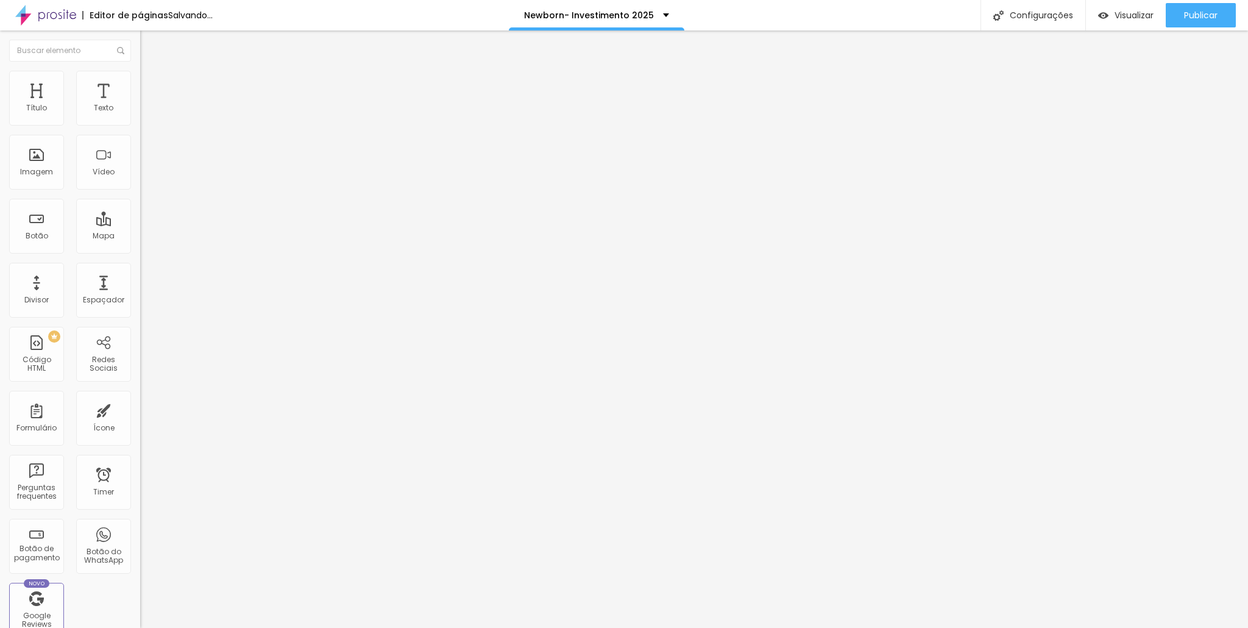
type input "18"
click at [140, 409] on input "range" at bounding box center [179, 414] width 79 height 10
type input "14"
type input "5"
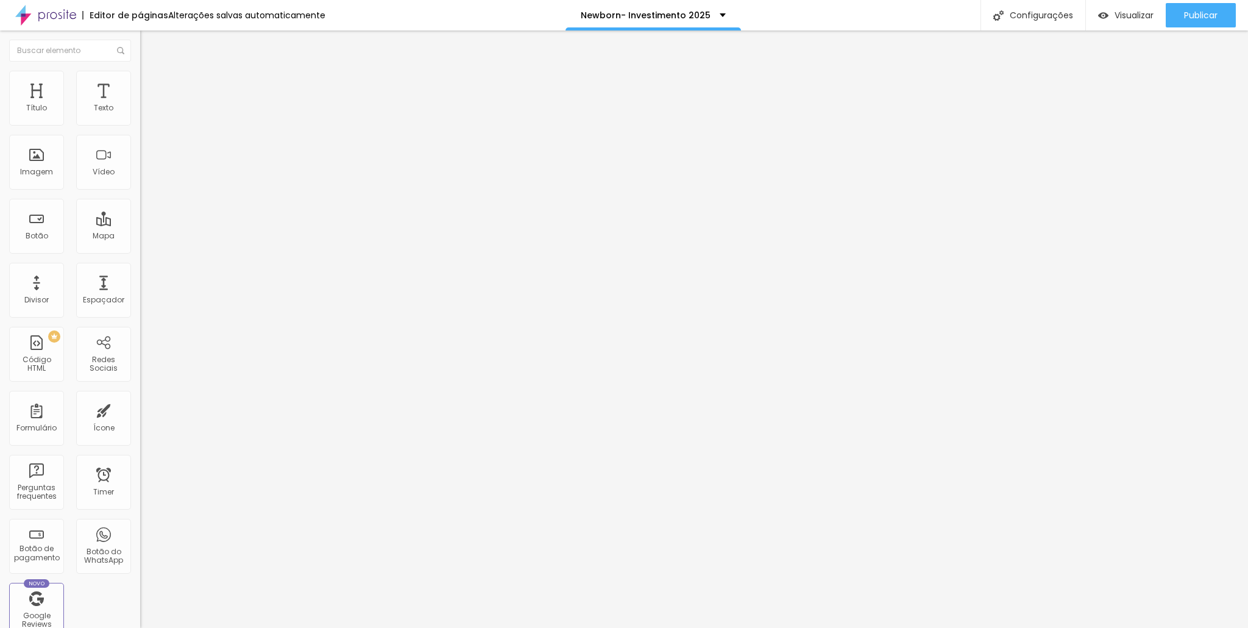
type input "5"
type input "0"
drag, startPoint x: 29, startPoint y: 140, endPoint x: 15, endPoint y: 138, distance: 14.1
type input "0"
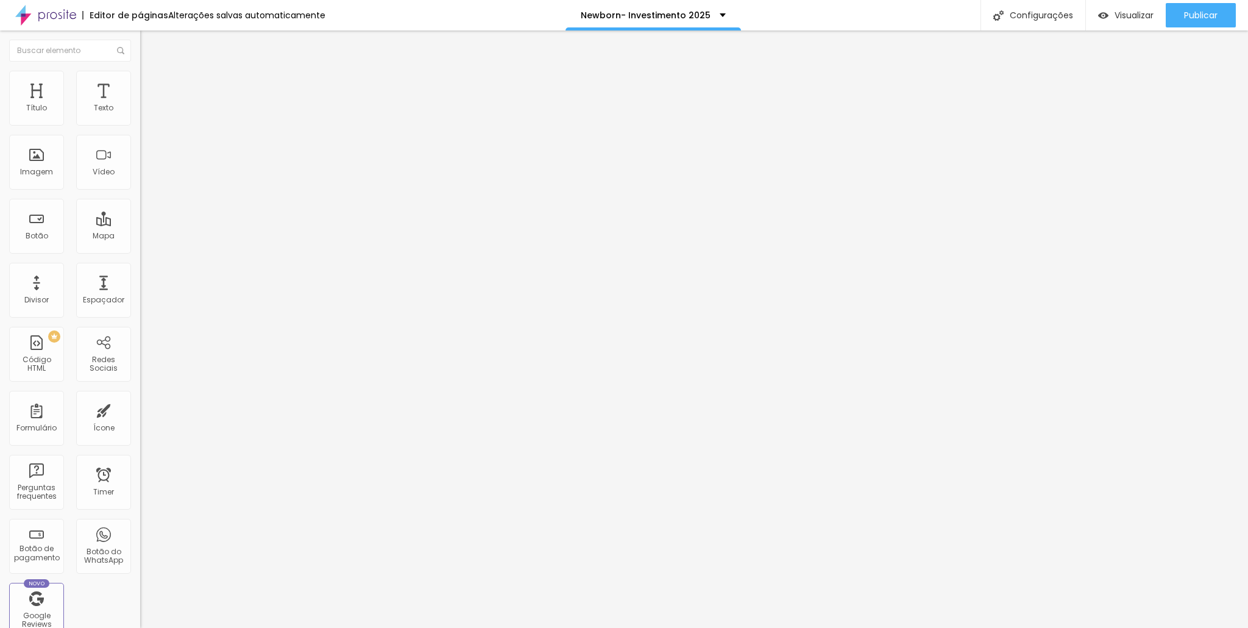
click at [140, 409] on input "range" at bounding box center [179, 414] width 79 height 10
click at [140, 83] on img at bounding box center [145, 88] width 11 height 11
type input "30"
type input "0"
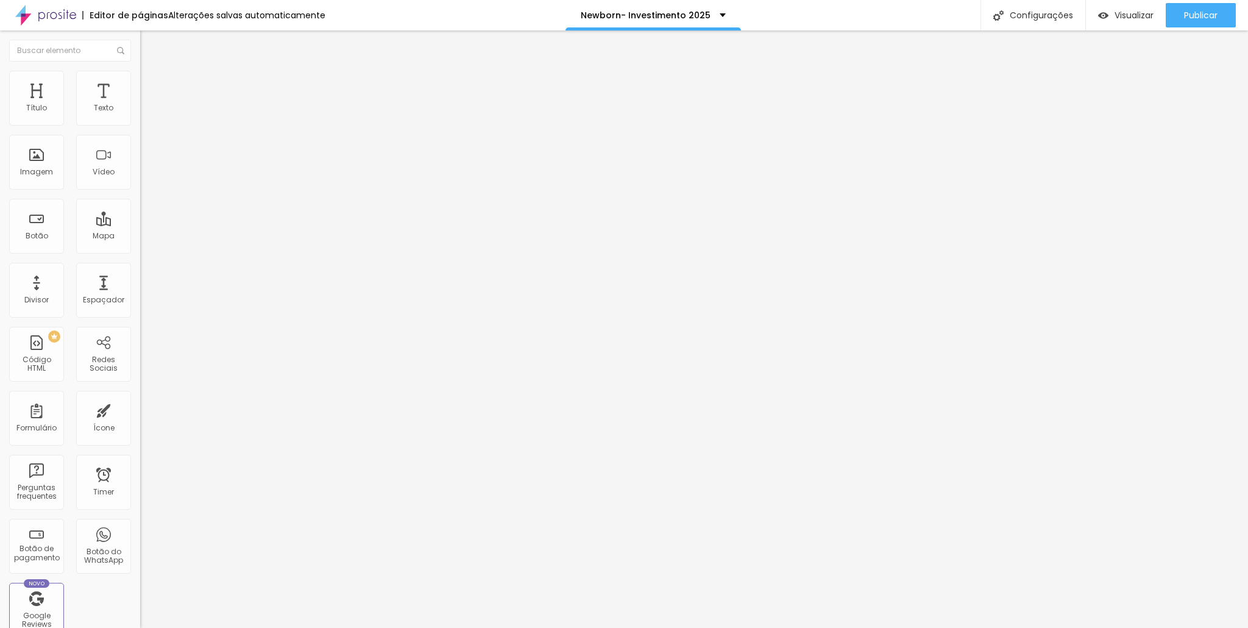
type input "0"
type input "25"
type input "50"
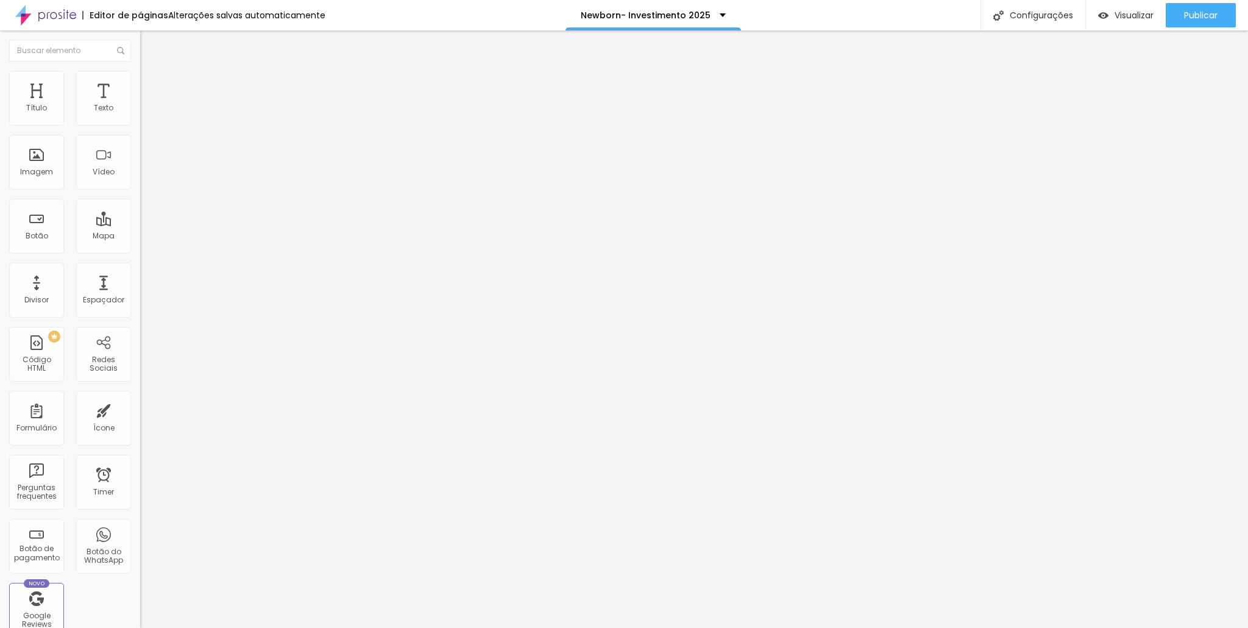
drag, startPoint x: 0, startPoint y: 118, endPoint x: 448, endPoint y: 129, distance: 448.0
type input "50"
click at [219, 236] on input "range" at bounding box center [179, 241] width 79 height 10
click at [140, 80] on li "Estilo" at bounding box center [210, 77] width 140 height 12
click at [151, 84] on span "Avançado" at bounding box center [171, 79] width 40 height 10
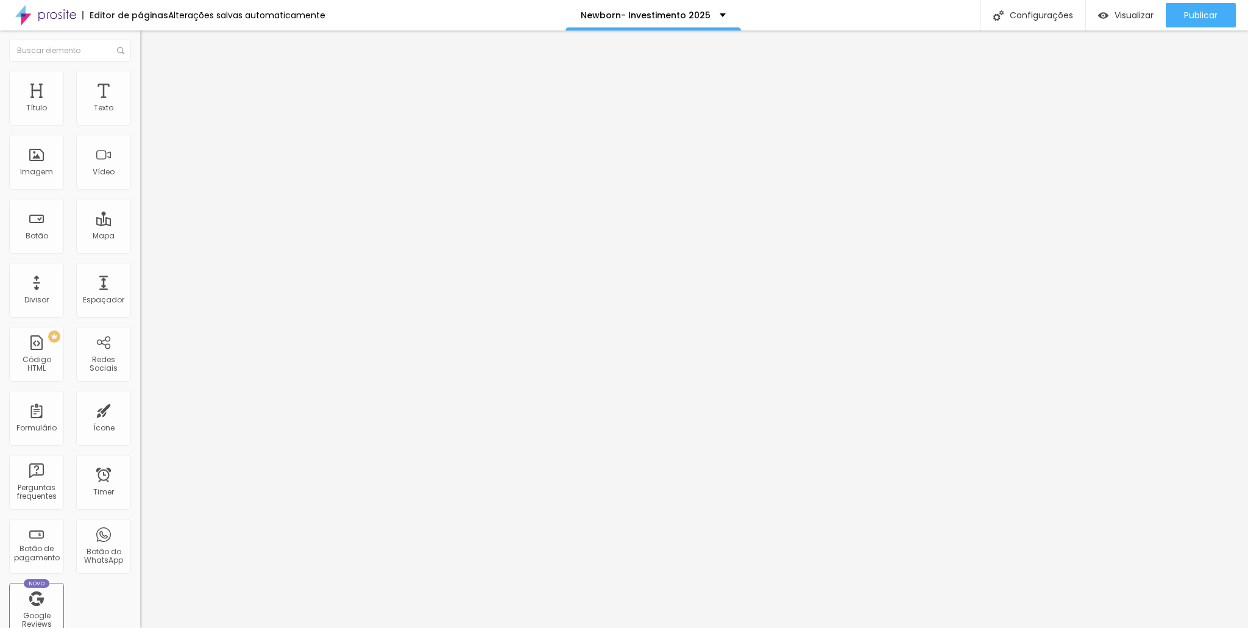
type input "1"
type input "0"
type input "3"
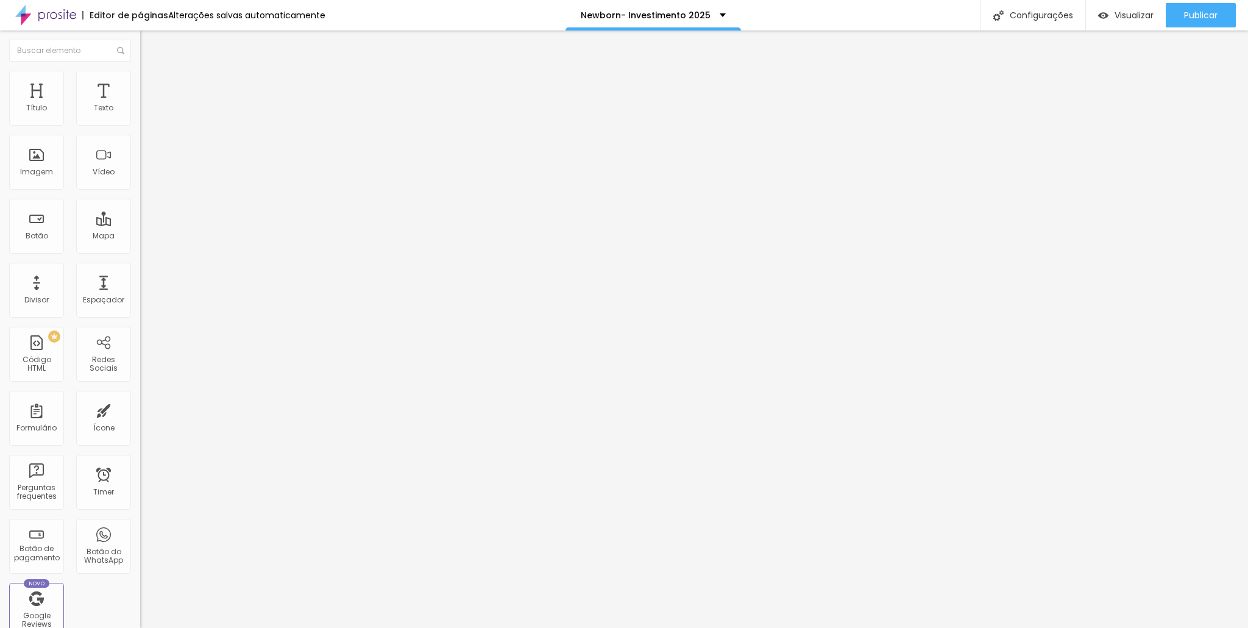
type input "3"
type input "17"
type input "55"
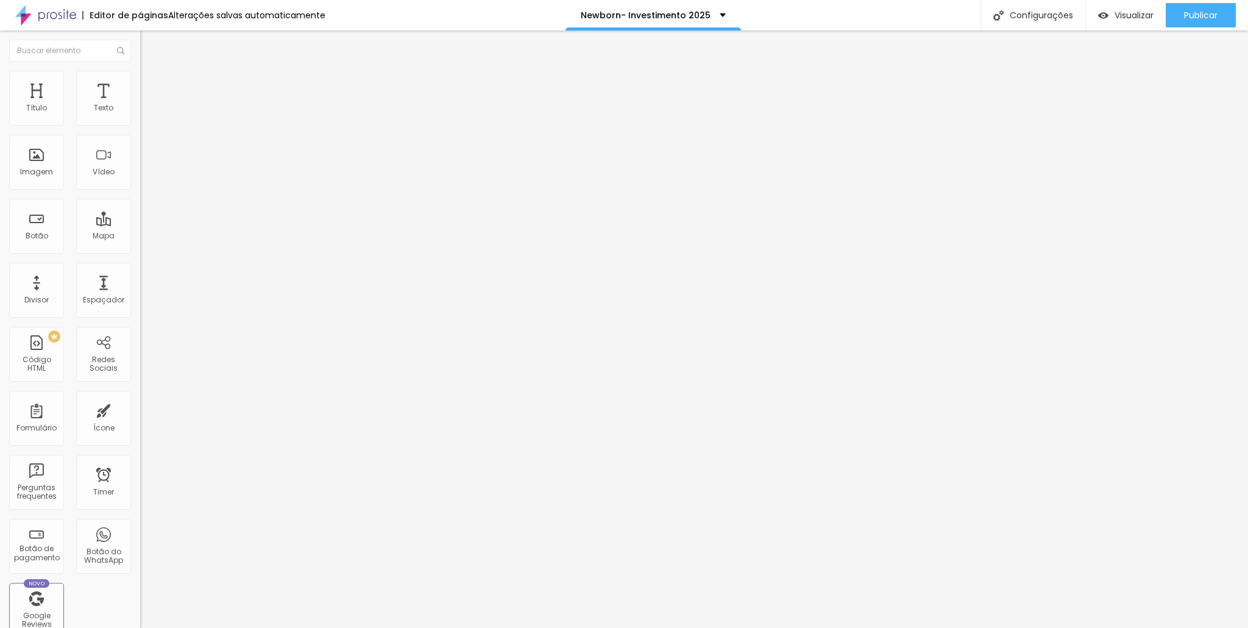
type input "57"
type input "56"
type input "51"
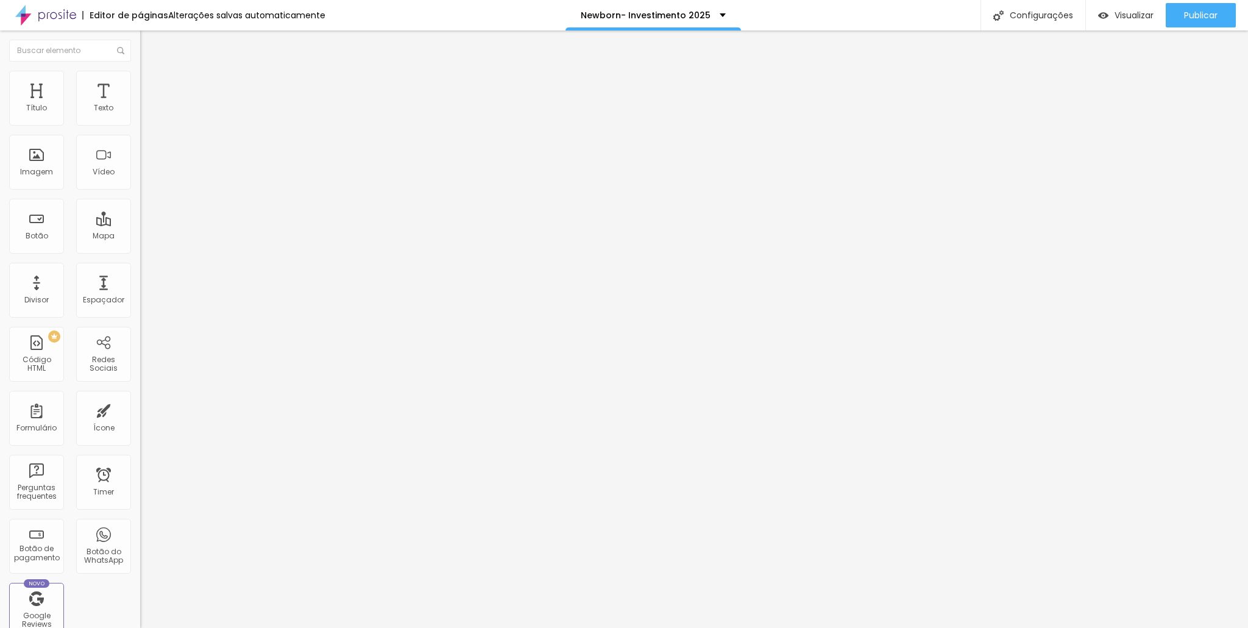
type input "51"
type input "42"
type input "40"
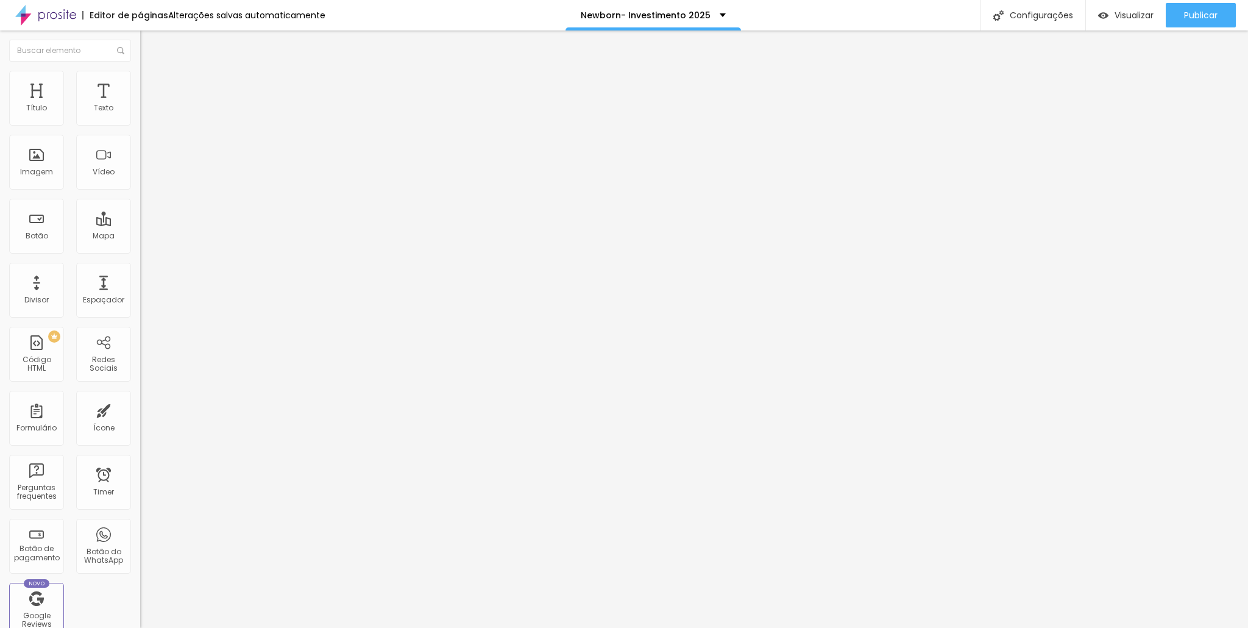
type input "38"
type input "37"
type input "36"
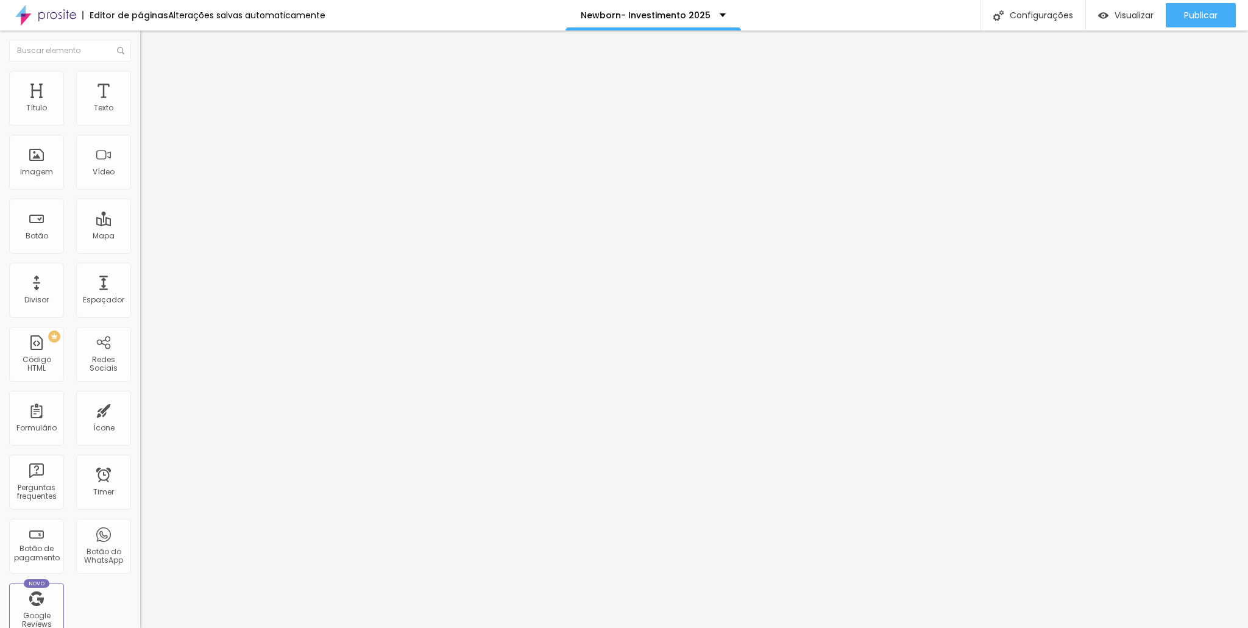
type input "36"
drag, startPoint x: 65, startPoint y: 116, endPoint x: 55, endPoint y: 114, distance: 10.1
type input "36"
click at [140, 224] on input "range" at bounding box center [179, 229] width 79 height 10
click at [145, 113] on icon "button" at bounding box center [148, 109] width 7 height 7
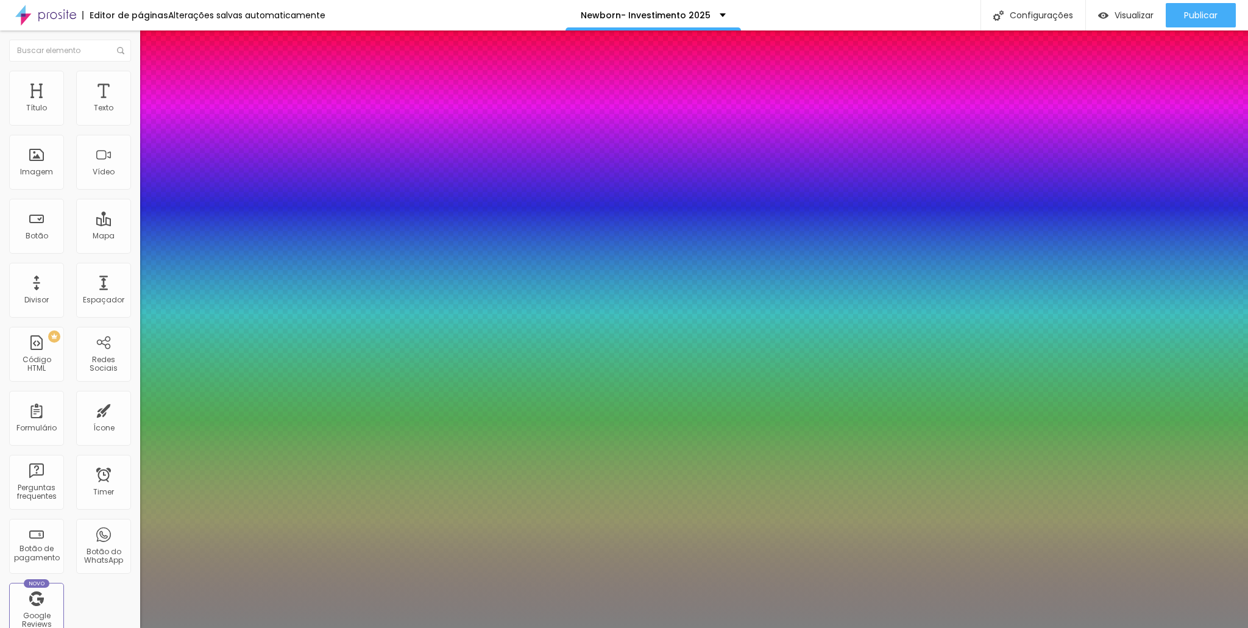
type input "8"
type input "11"
type input "14"
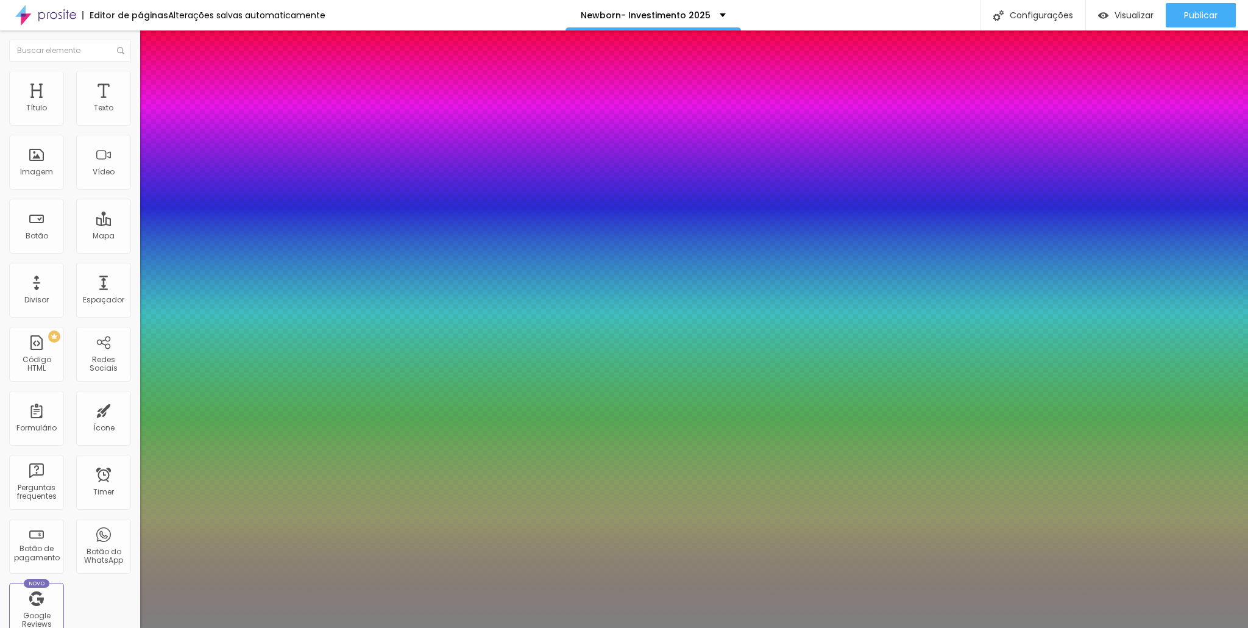
type input "14"
type input "16"
type input "19"
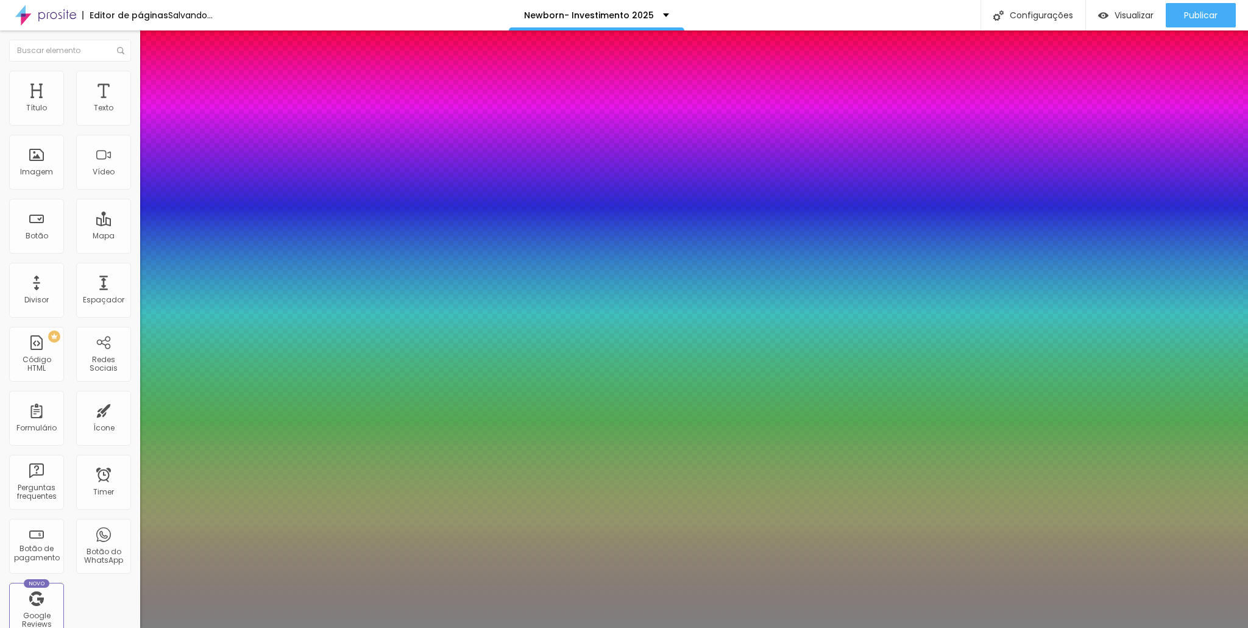
type input "24"
click at [421, 627] on div at bounding box center [624, 628] width 1248 height 0
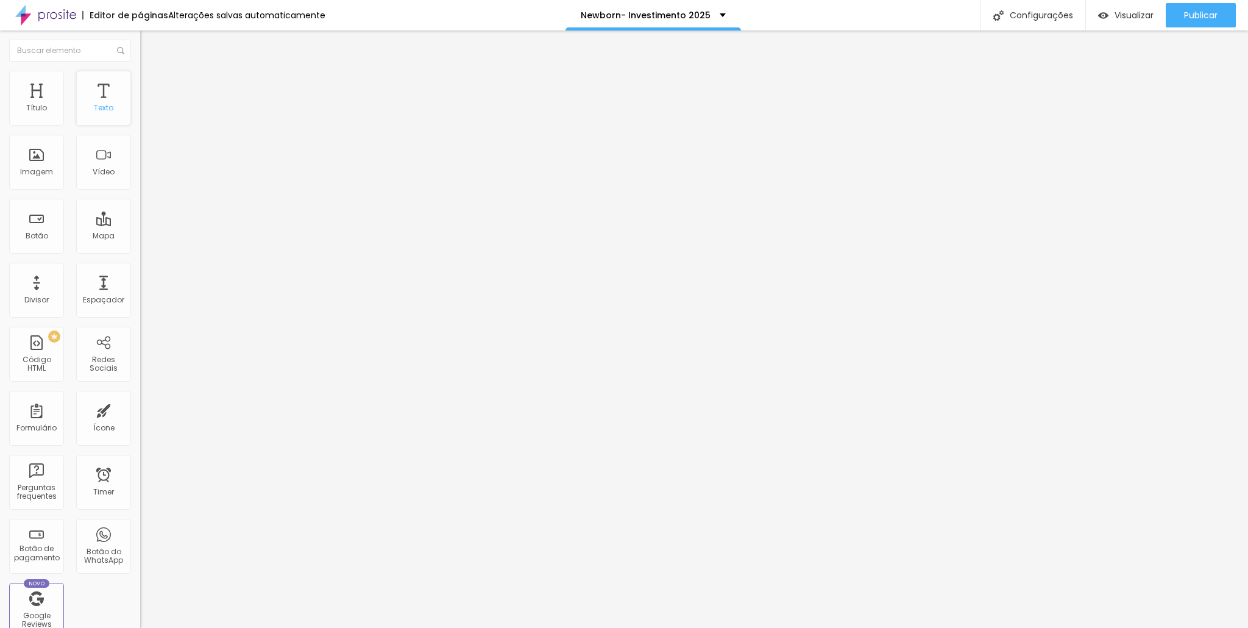
click at [107, 102] on div "Texto" at bounding box center [103, 98] width 55 height 55
click at [146, 112] on icon "button" at bounding box center [148, 109] width 5 height 5
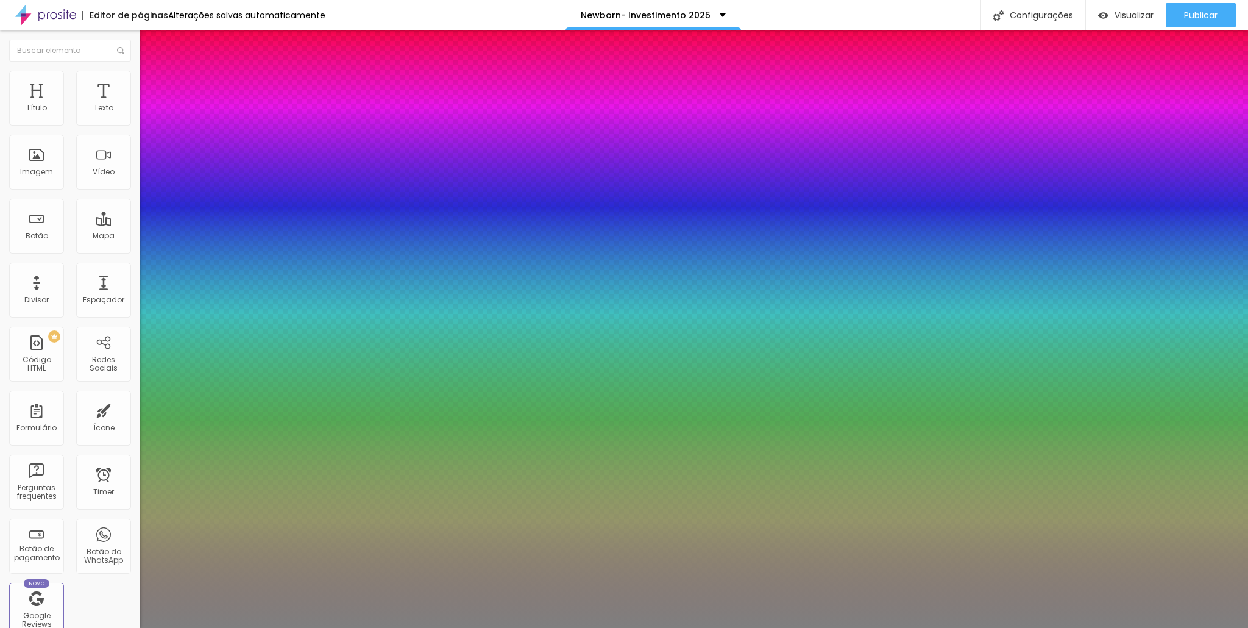
type input "1"
click at [686, 627] on div at bounding box center [624, 628] width 1248 height 0
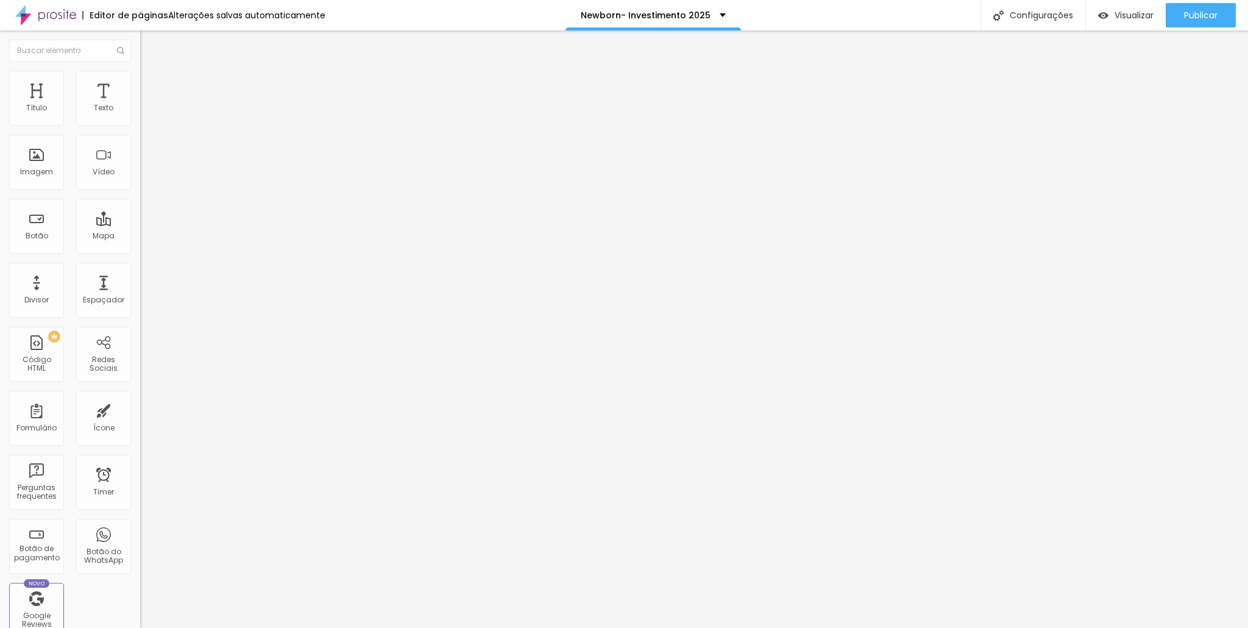
click at [140, 123] on div "Tipografia Voltar ao padrão Sombra DESATIVADO Voltar ao padrão" at bounding box center [210, 120] width 140 height 75
click at [140, 117] on button "button" at bounding box center [148, 110] width 17 height 13
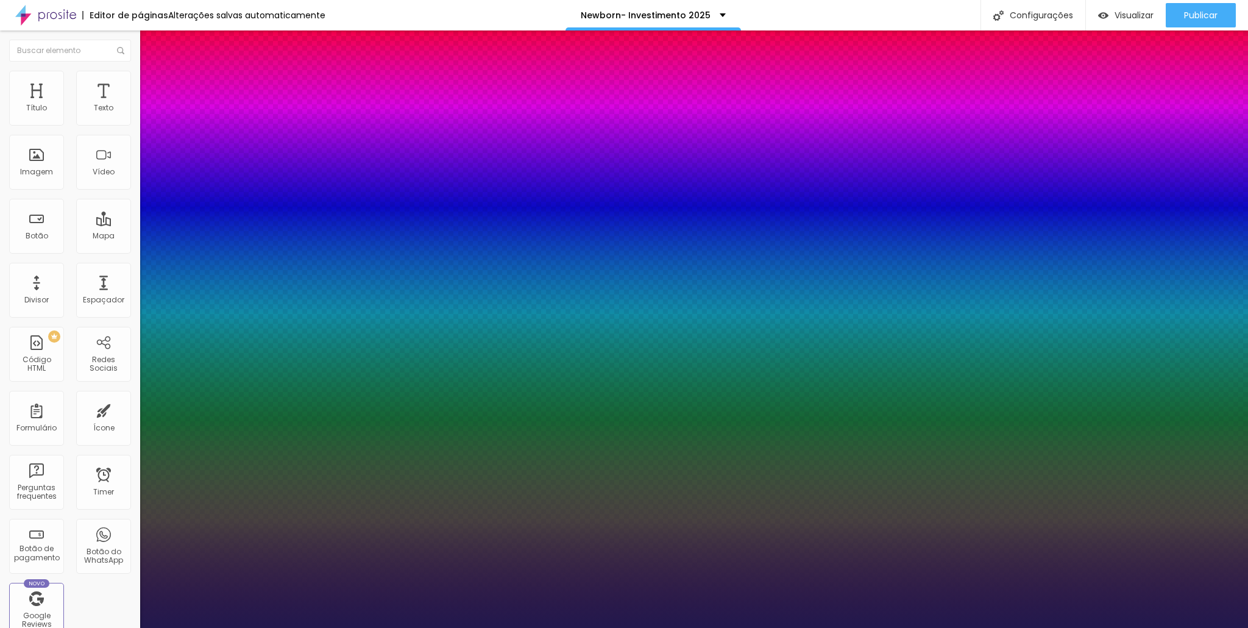
type input "1"
click at [517, 627] on div at bounding box center [624, 628] width 1248 height 0
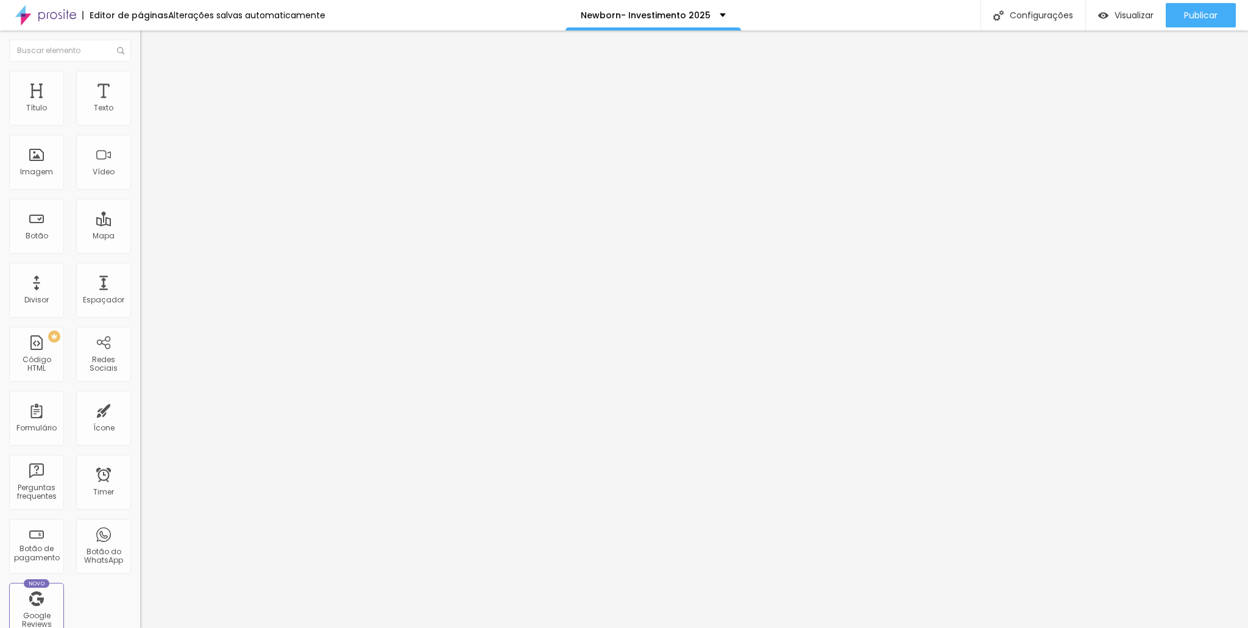
click at [140, 117] on button "button" at bounding box center [148, 110] width 17 height 13
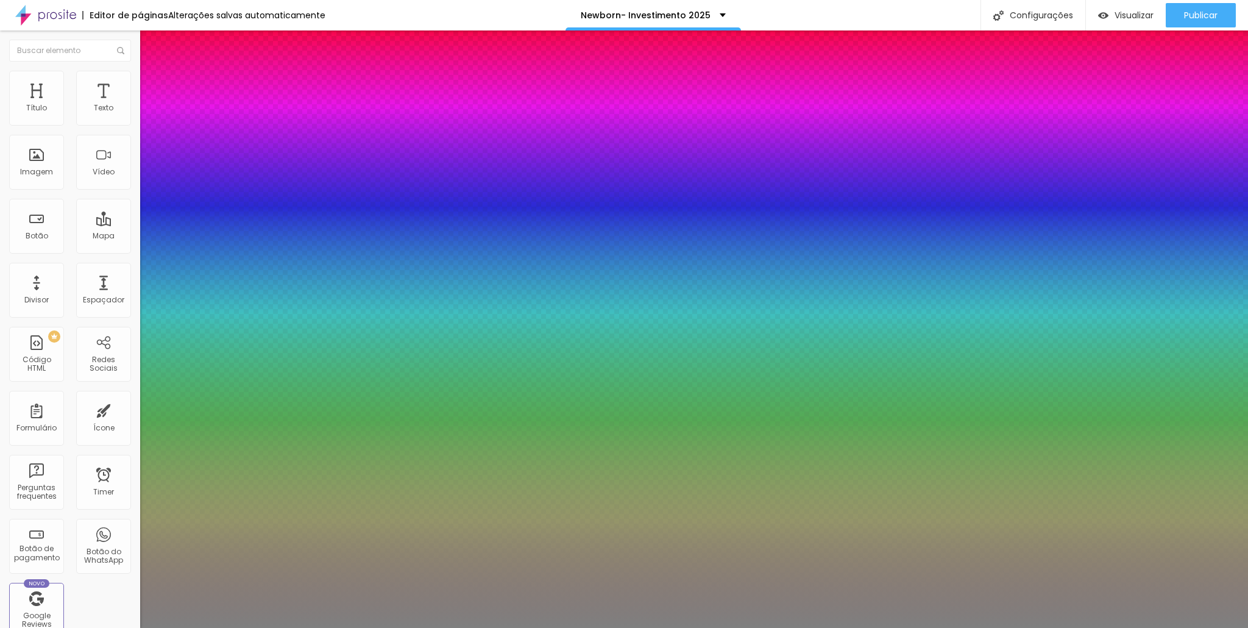
type input "1"
click at [530, 627] on div at bounding box center [624, 628] width 1248 height 0
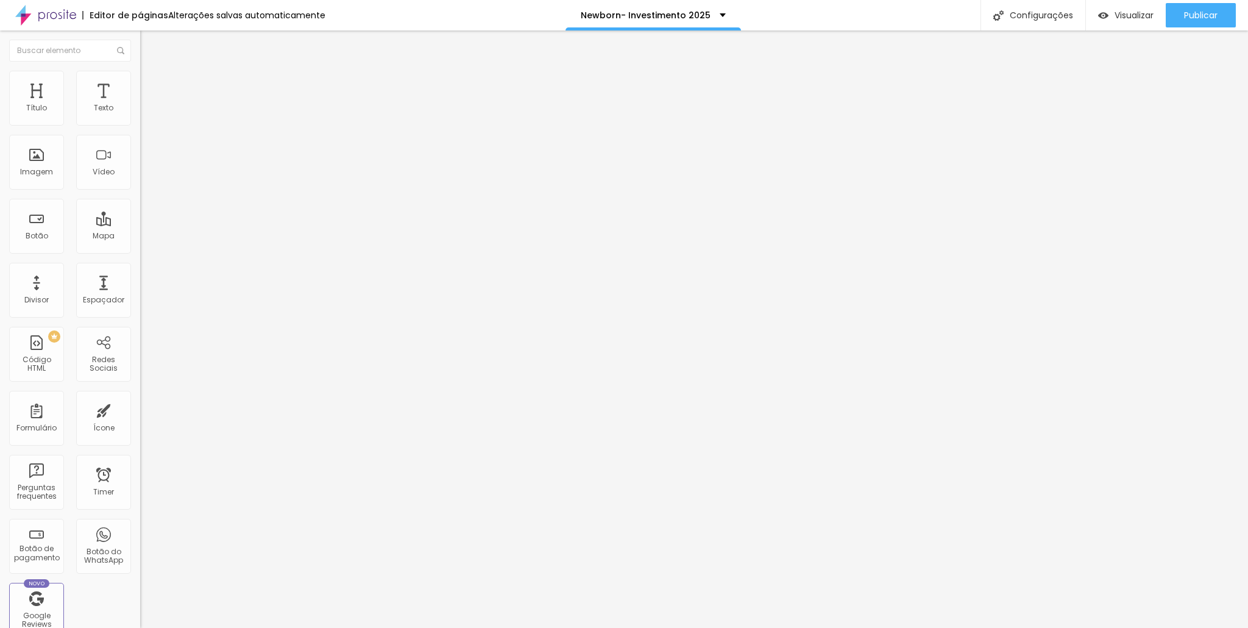
click at [140, 116] on button "button" at bounding box center [148, 110] width 17 height 13
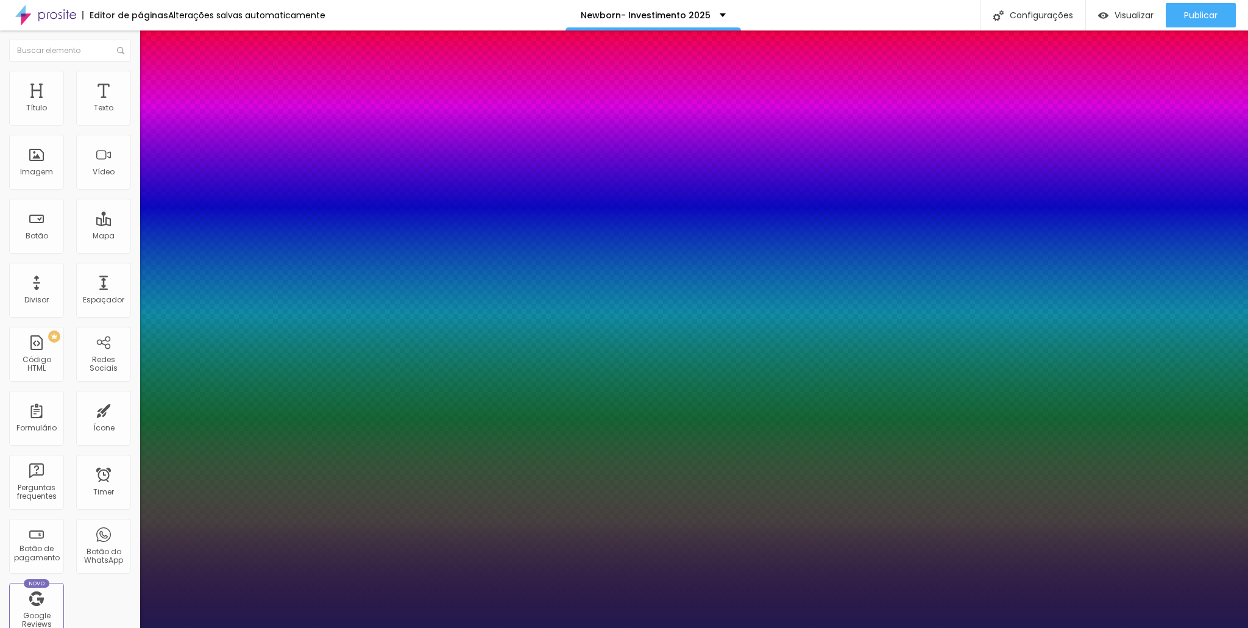
type input "1"
select select "VarelaRound"
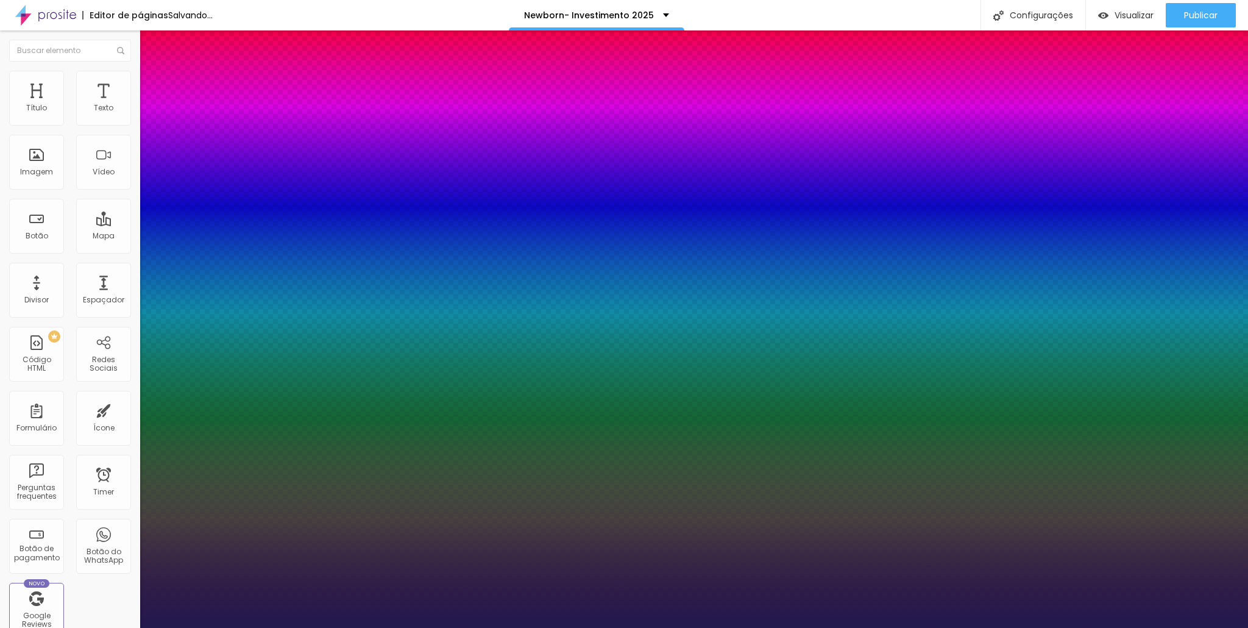
type input "1"
select select "VarelaRound-Regular"
type input "1"
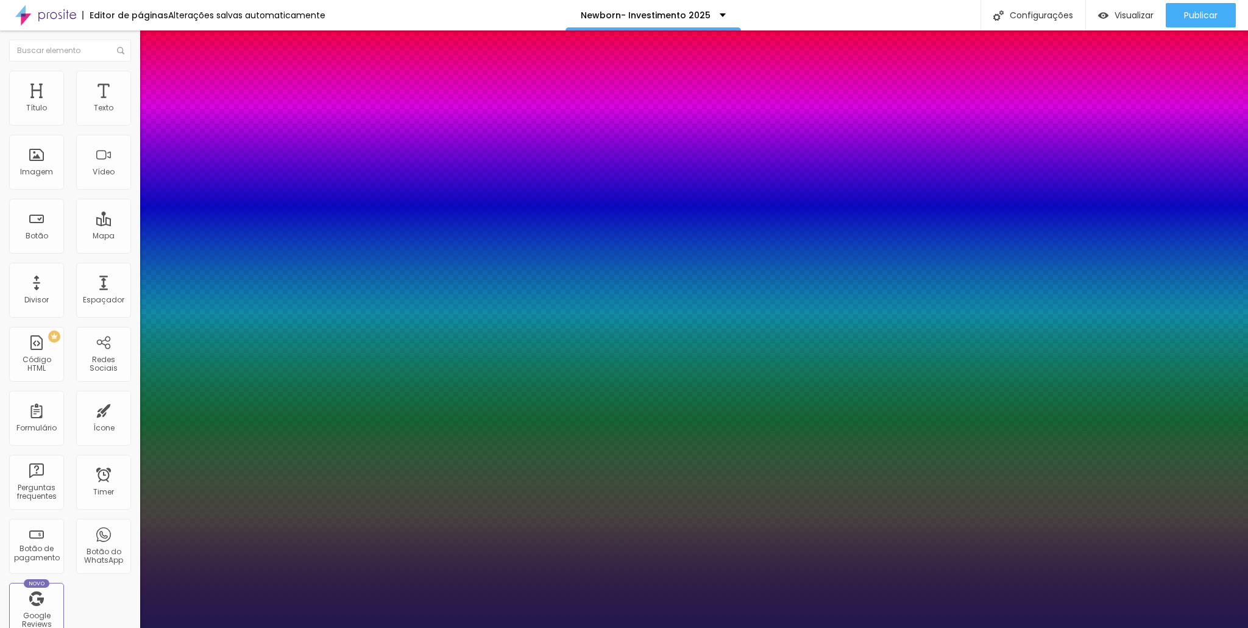
select select "VarelaRound"
type input "1"
click at [726, 627] on div at bounding box center [624, 628] width 1248 height 0
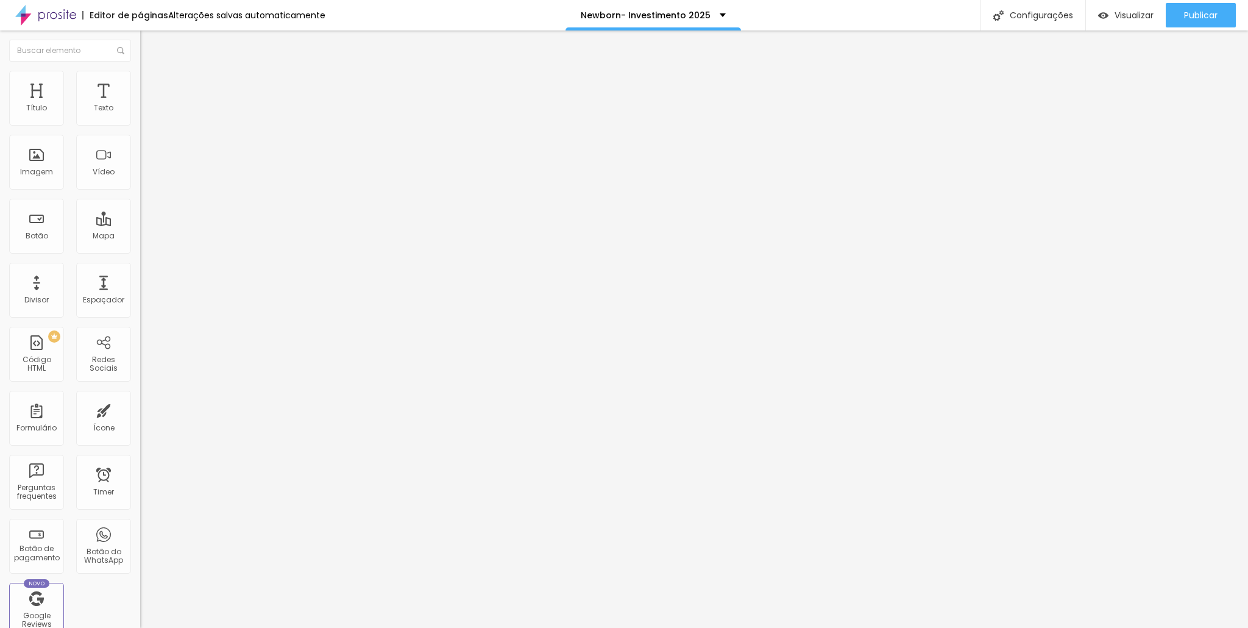
click at [140, 124] on div "Tipografia Voltar ao padrão Sombra DESATIVADO Voltar ao padrão" at bounding box center [210, 120] width 140 height 75
click at [140, 119] on div "Tipografia Voltar ao padrão Sombra DESATIVADO Voltar ao padrão" at bounding box center [210, 120] width 140 height 75
click at [140, 117] on button "button" at bounding box center [148, 110] width 17 height 13
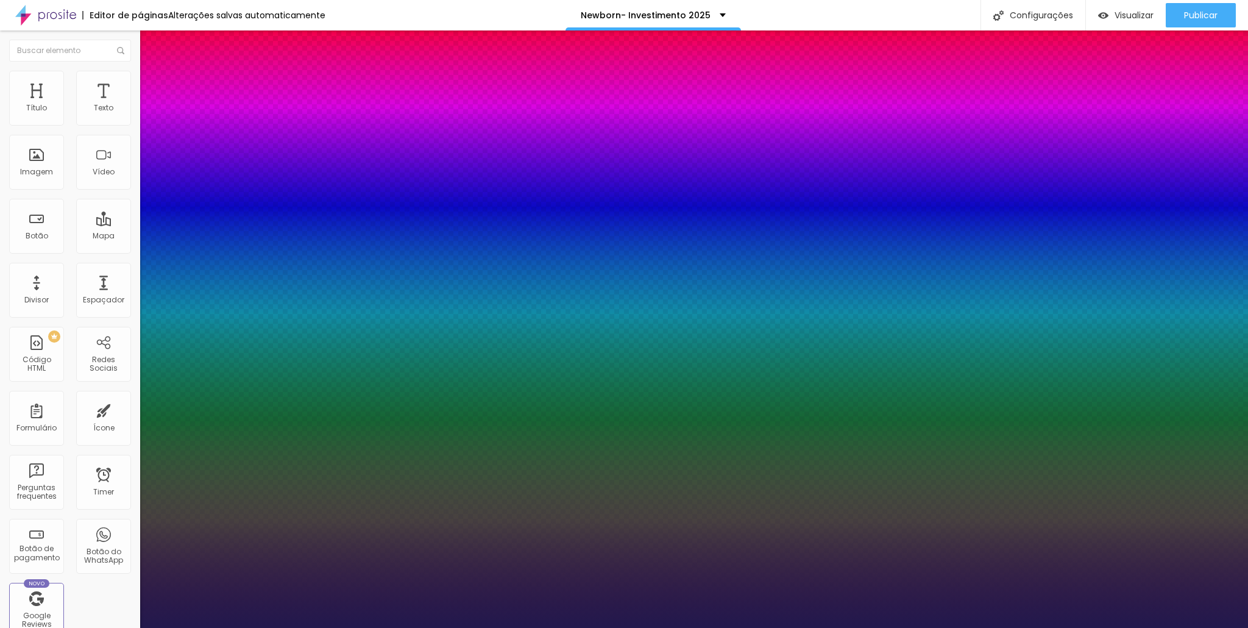
type input "1"
type input "66"
drag, startPoint x: 212, startPoint y: 208, endPoint x: 177, endPoint y: 202, distance: 35.3
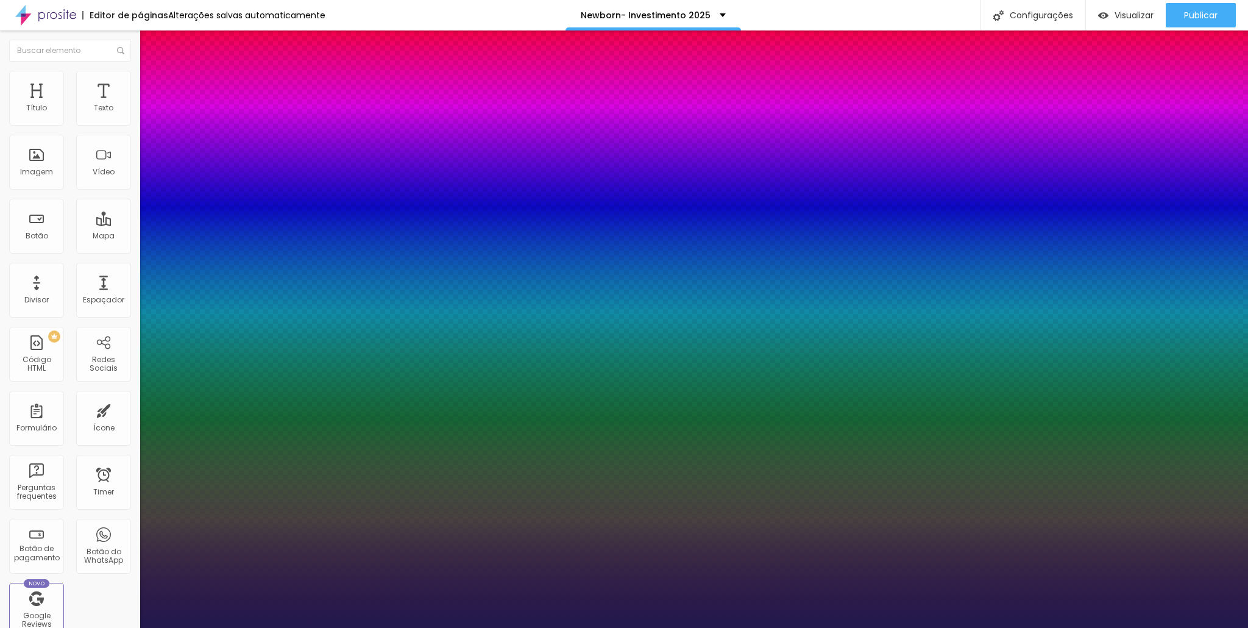
click at [653, 627] on div at bounding box center [624, 628] width 1248 height 0
